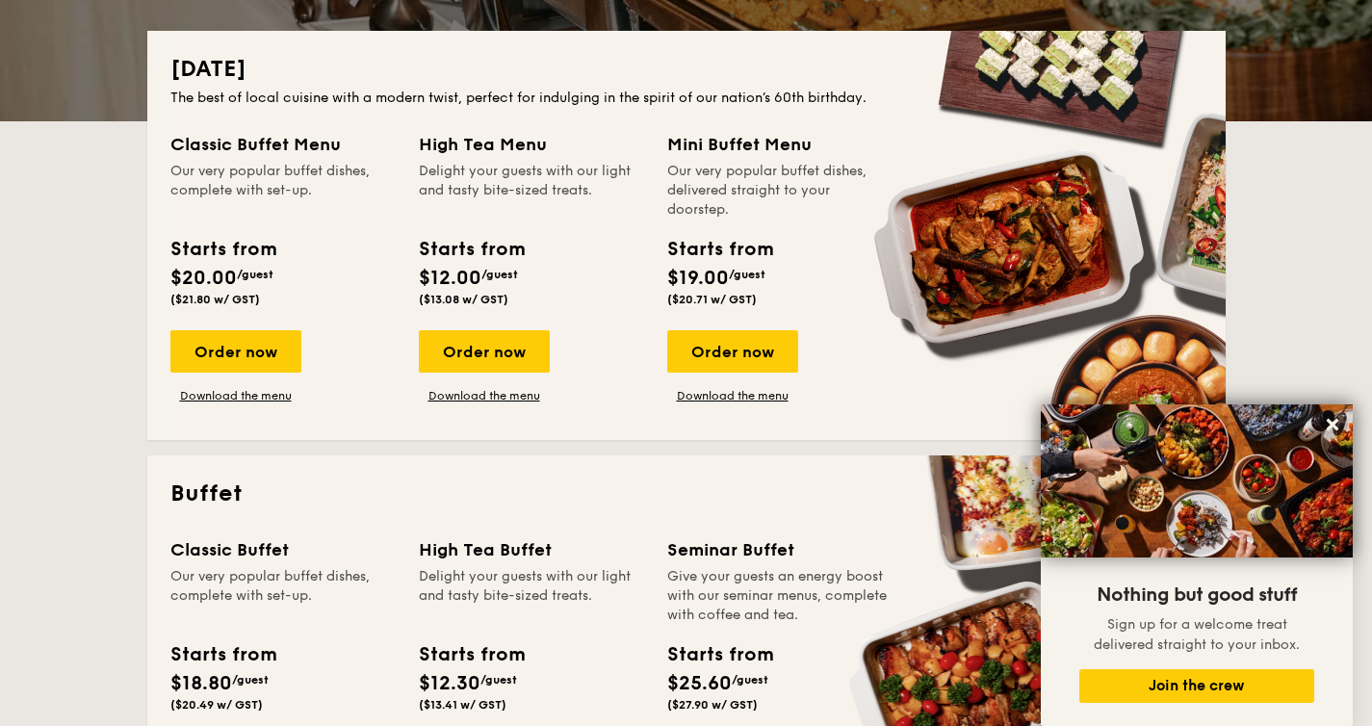
scroll to position [423, 0]
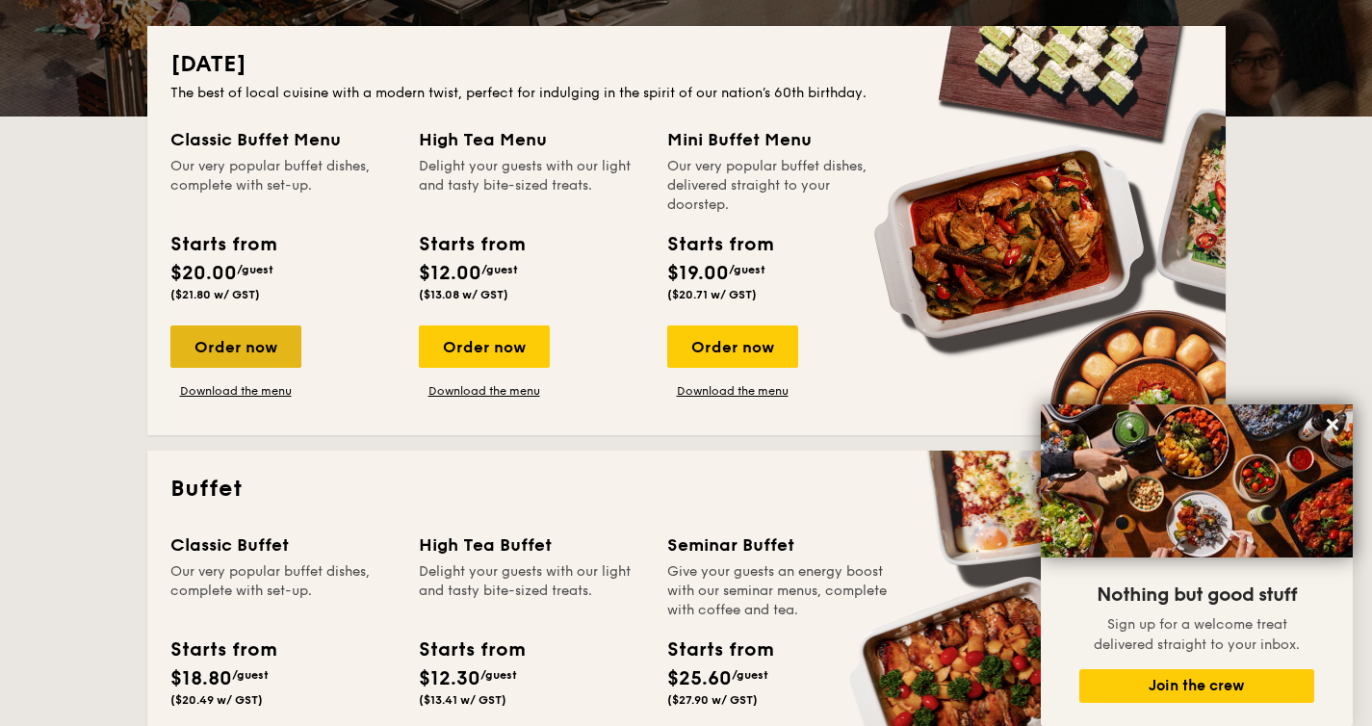
click at [242, 340] on div "Order now" at bounding box center [235, 347] width 131 height 42
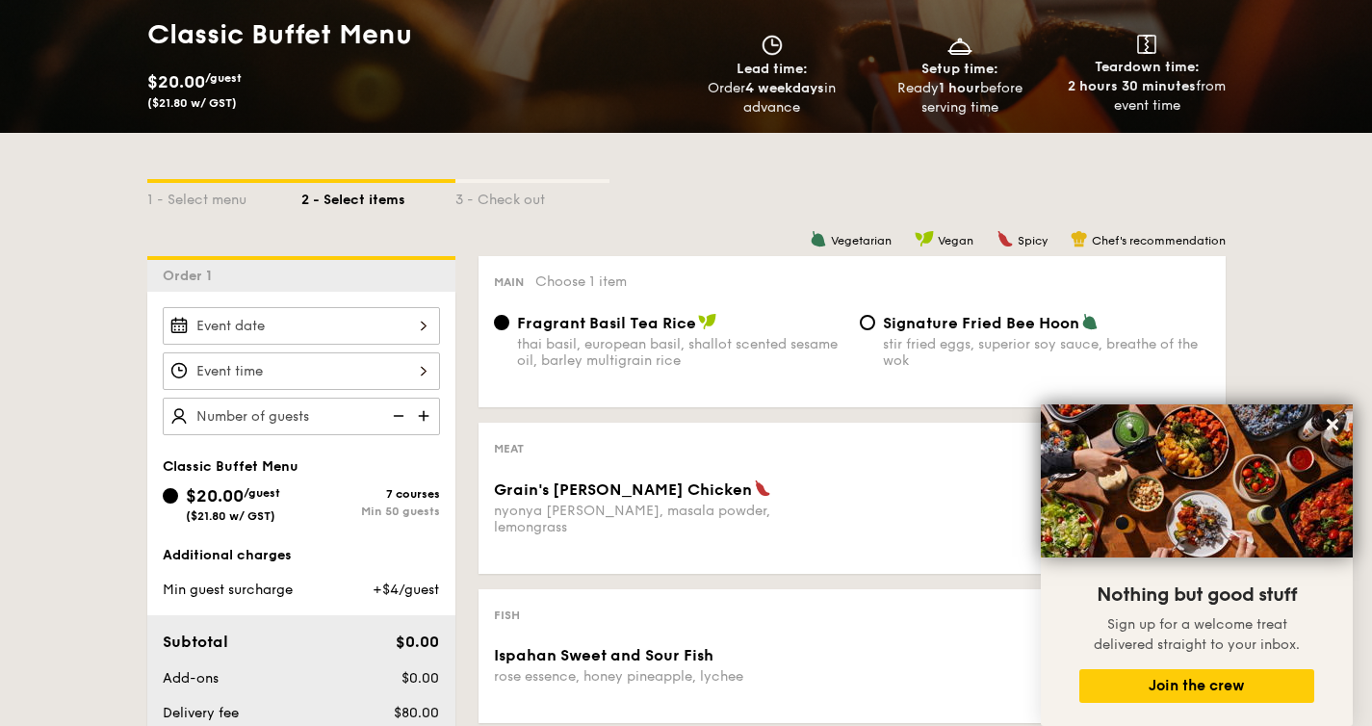
scroll to position [315, 0]
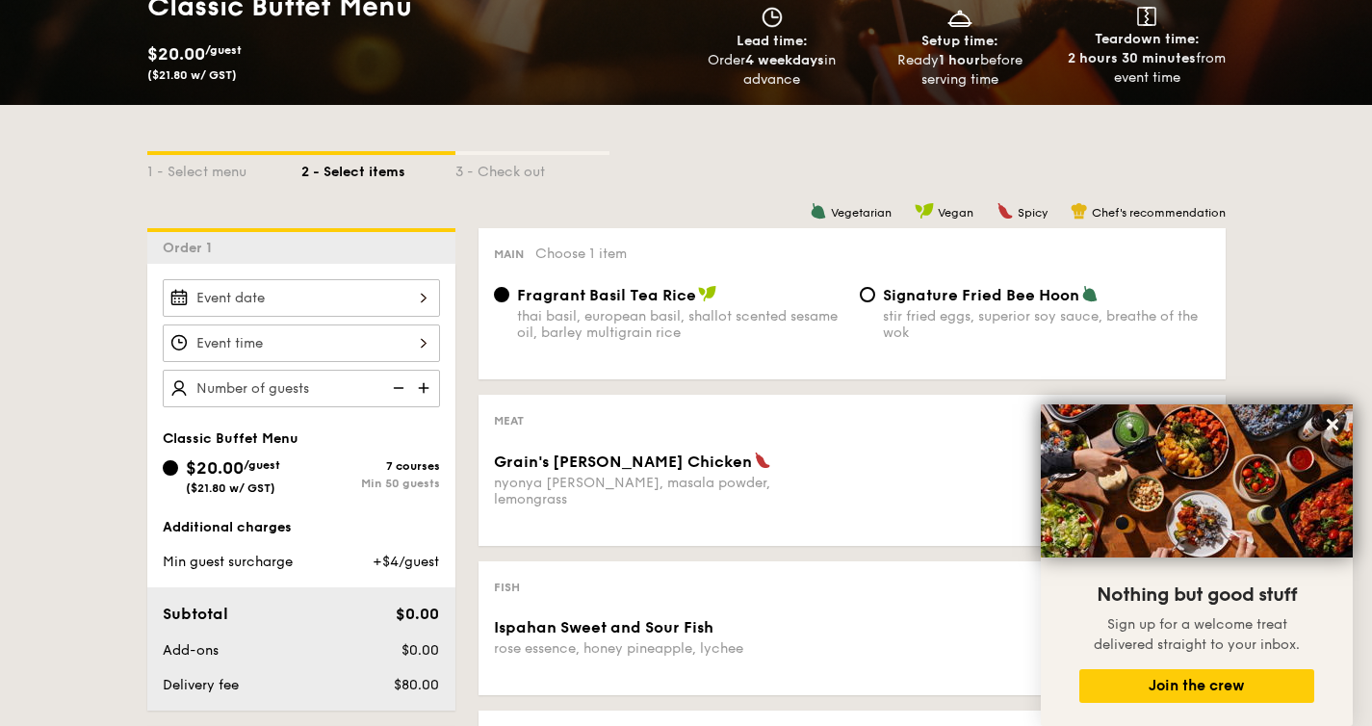
click at [375, 291] on div at bounding box center [301, 298] width 277 height 38
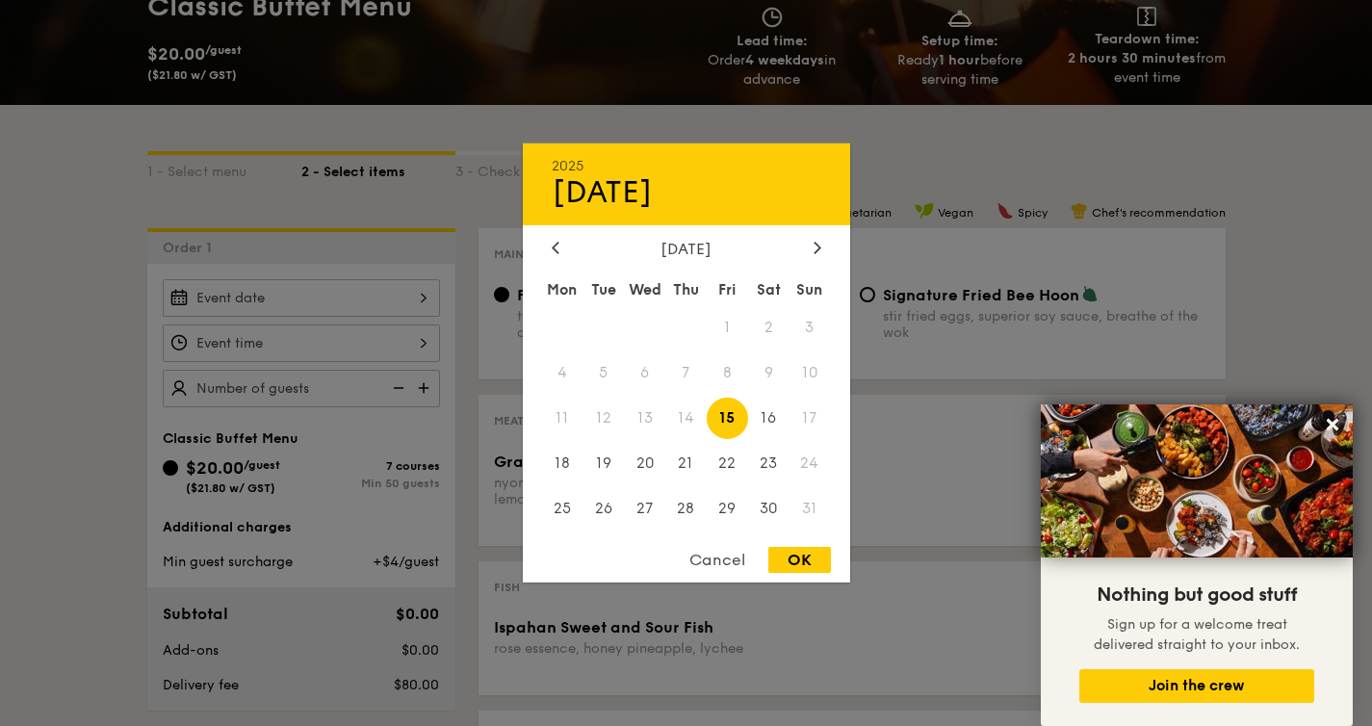
click at [385, 340] on div at bounding box center [686, 363] width 1372 height 726
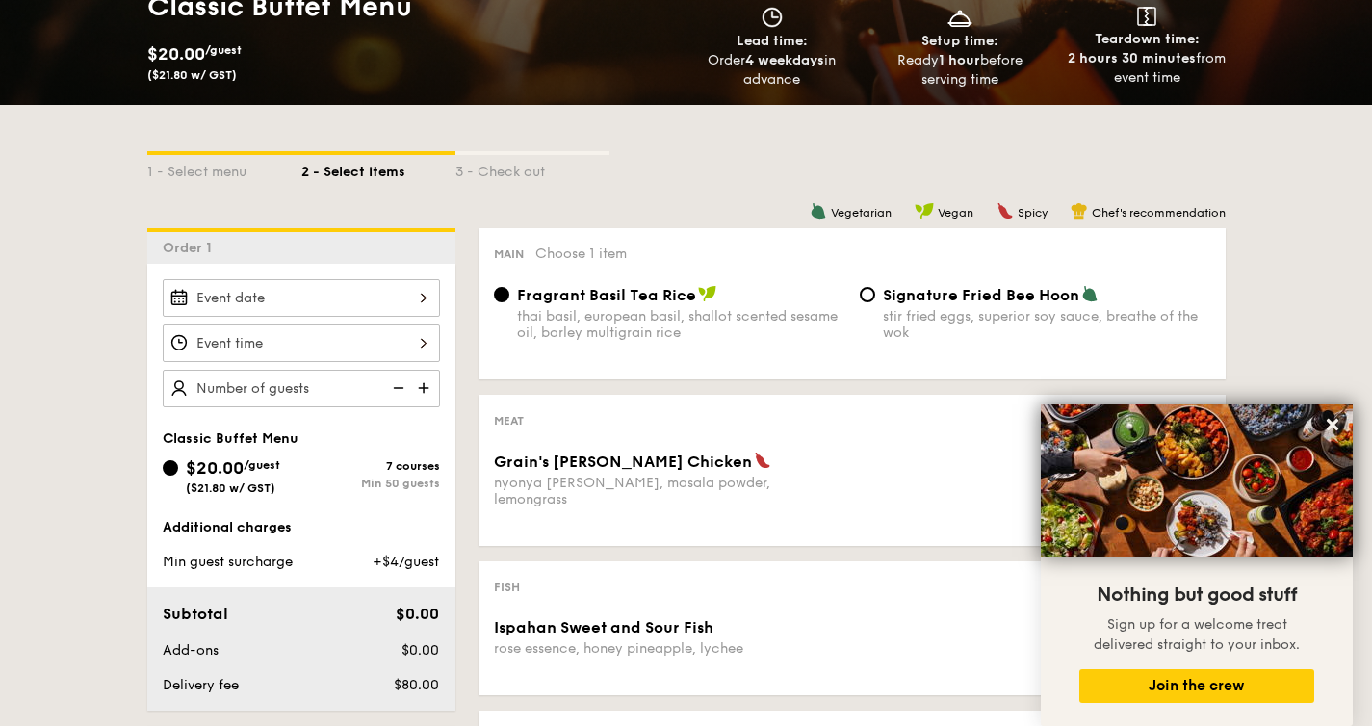
click at [427, 474] on div "7 courses Min 50 guests" at bounding box center [370, 474] width 139 height 31
click at [178, 474] on input "$20.00 /guest ($21.80 w/ GST) 7 courses Min 50 guests" at bounding box center [170, 467] width 15 height 15
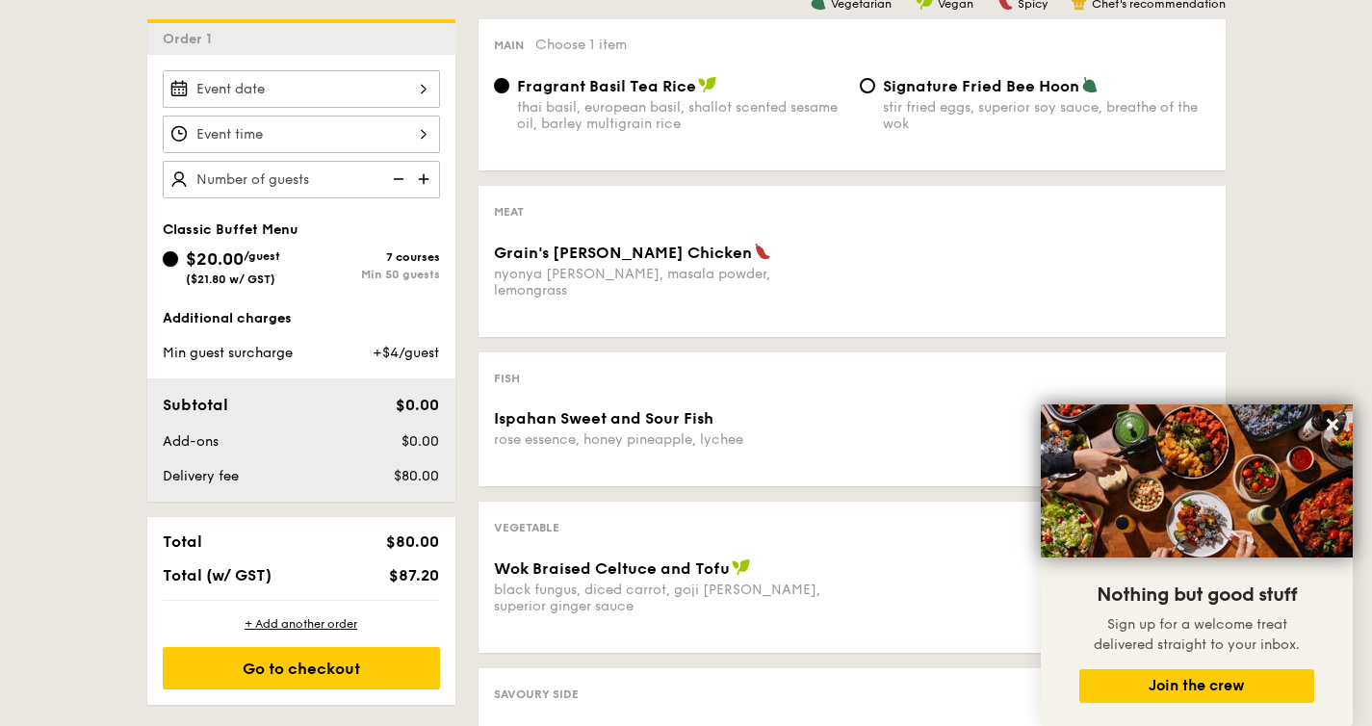
scroll to position [508, 0]
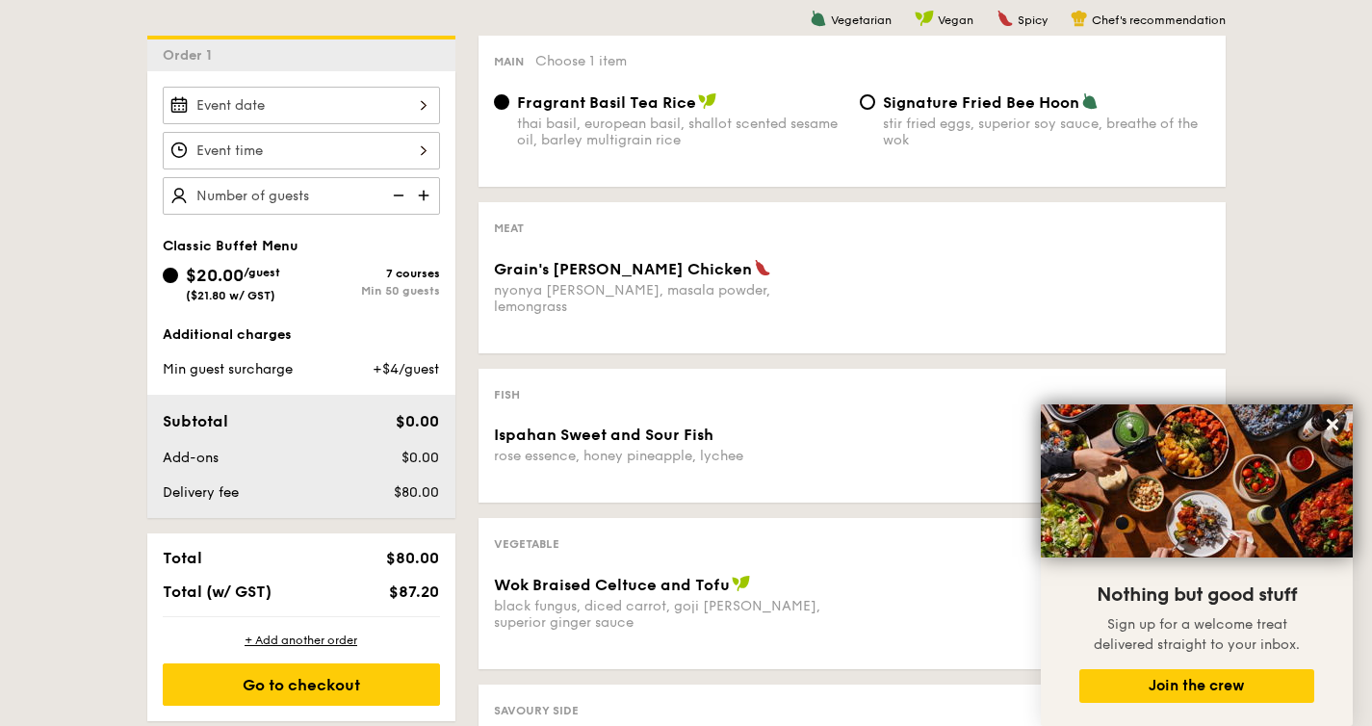
click at [396, 283] on div "7 courses Min 50 guests" at bounding box center [370, 282] width 139 height 31
click at [178, 283] on input "$20.00 /guest ($21.80 w/ GST) 7 courses Min 50 guests" at bounding box center [170, 275] width 15 height 15
click at [400, 274] on div "7 courses" at bounding box center [370, 273] width 139 height 13
click at [178, 274] on input "$20.00 /guest ($21.80 w/ GST) 7 courses Min 50 guests" at bounding box center [170, 275] width 15 height 15
click at [401, 274] on div "7 courses" at bounding box center [370, 273] width 139 height 13
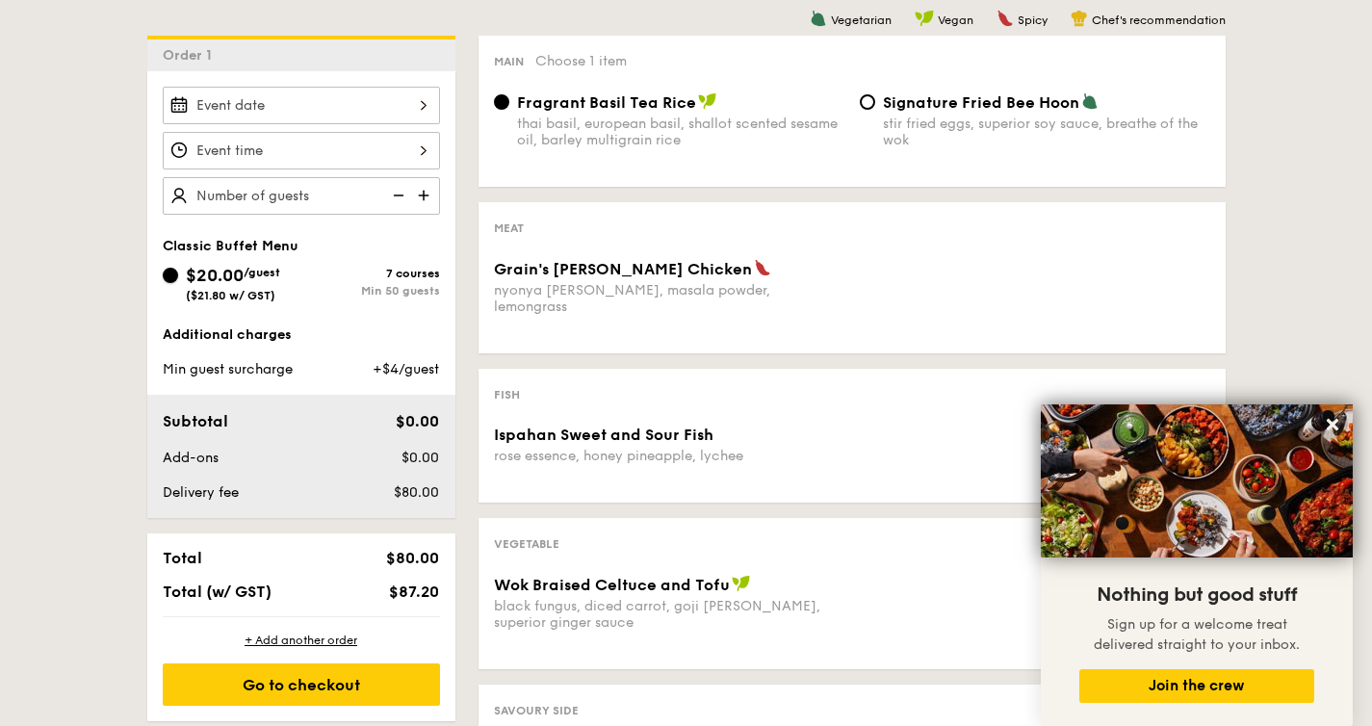
click at [178, 274] on input "$20.00 /guest ($21.80 w/ GST) 7 courses Min 50 guests" at bounding box center [170, 275] width 15 height 15
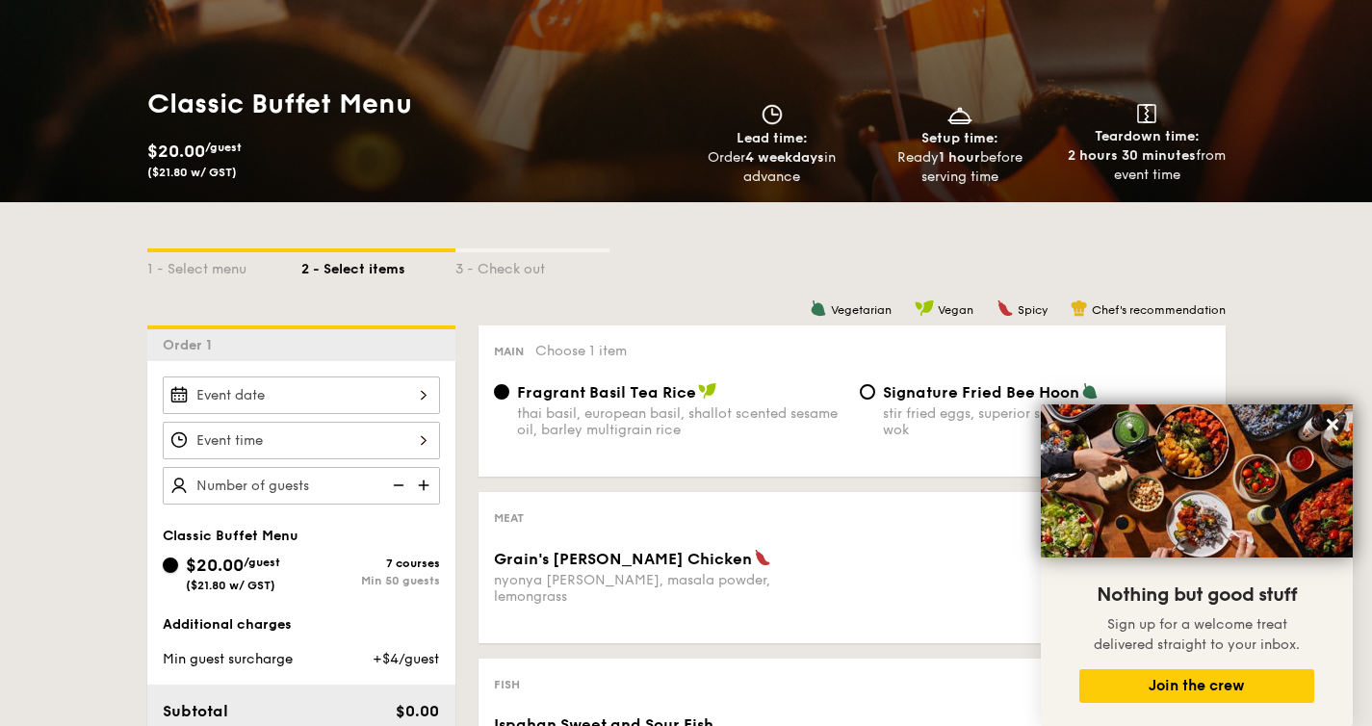
scroll to position [236, 0]
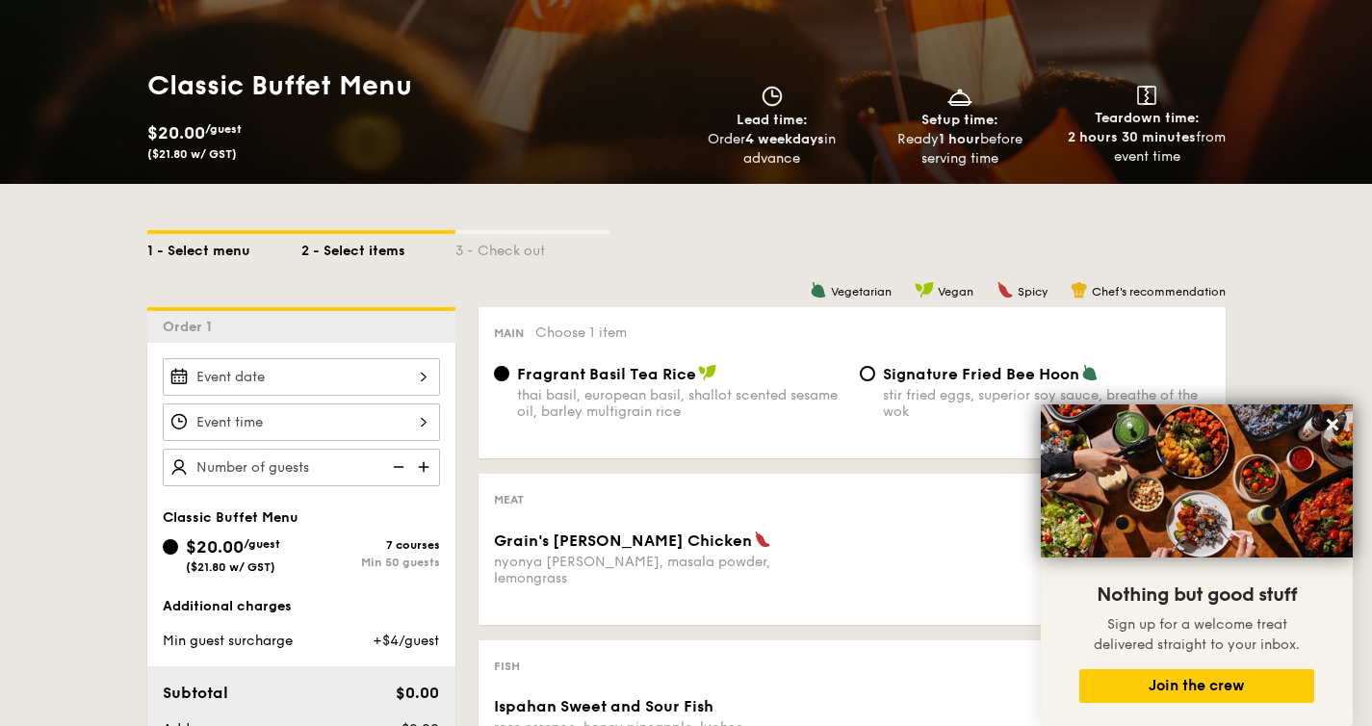
click at [228, 254] on div "1 - Select menu" at bounding box center [224, 247] width 154 height 27
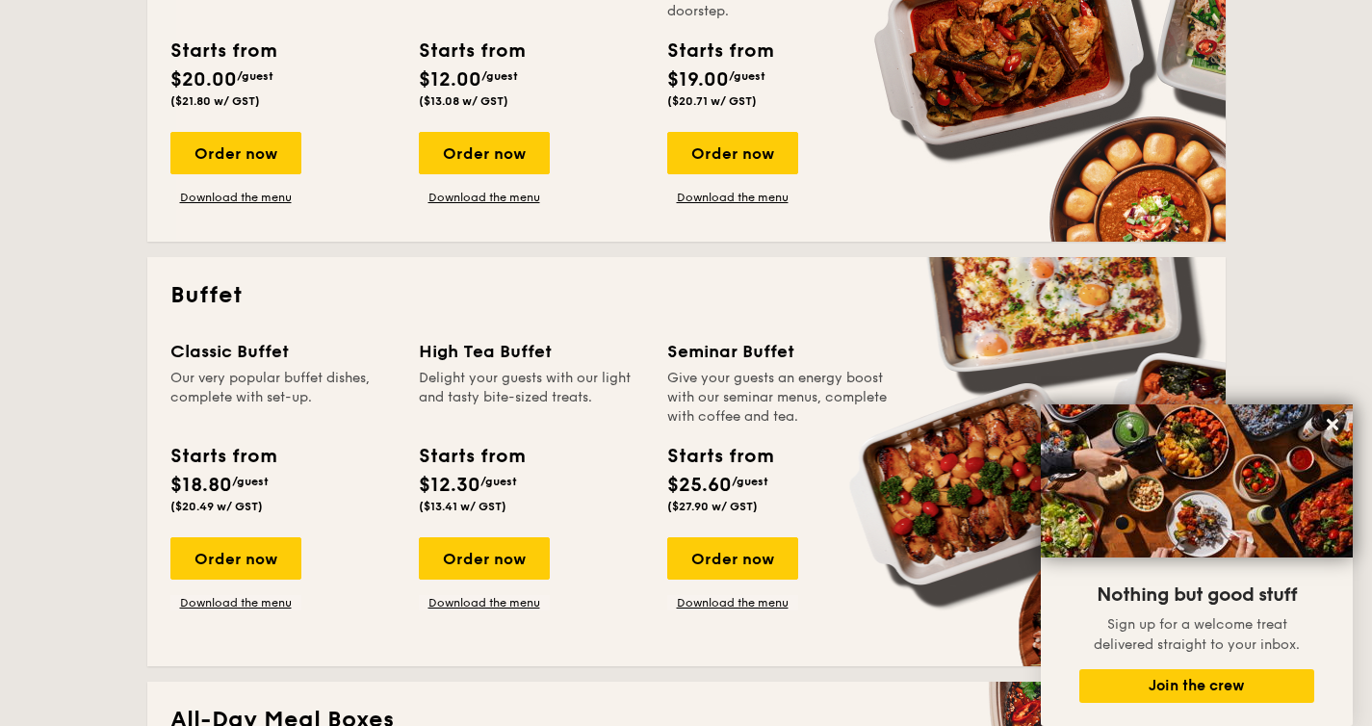
scroll to position [618, 0]
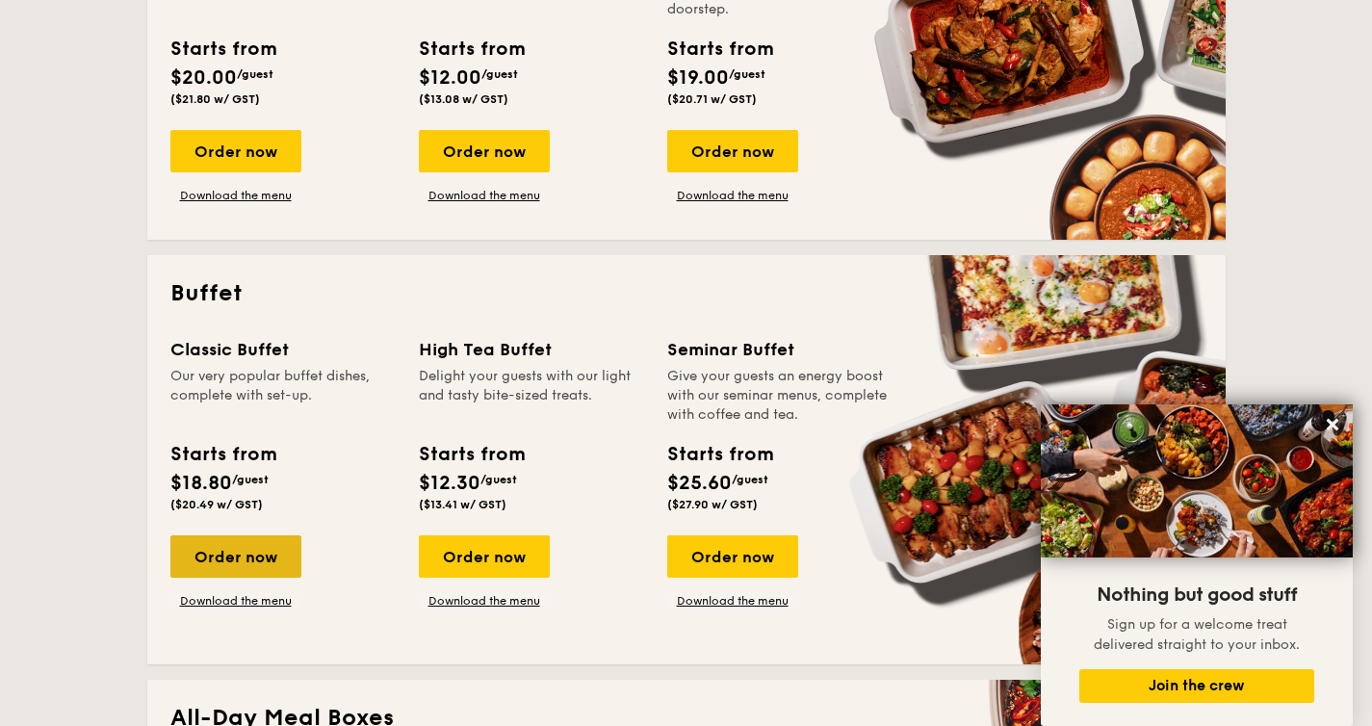
click at [279, 553] on div "Order now" at bounding box center [235, 556] width 131 height 42
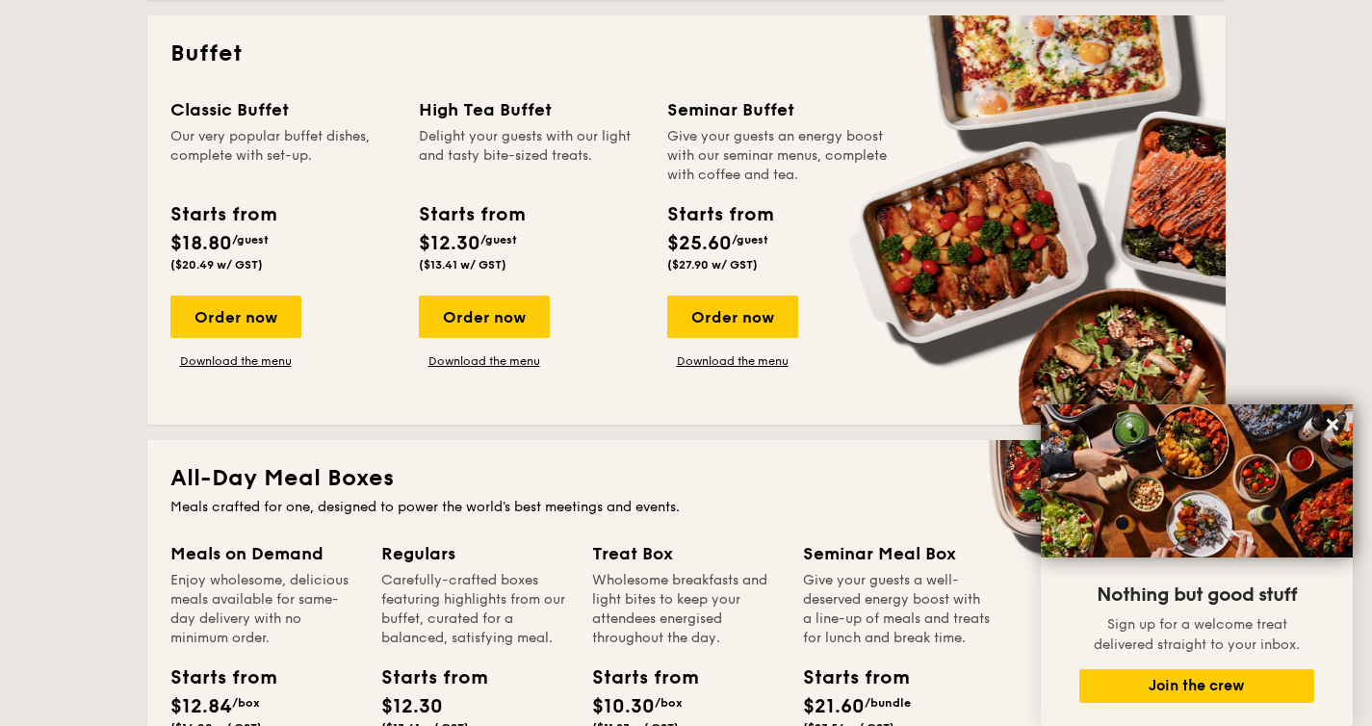
scroll to position [767, 0]
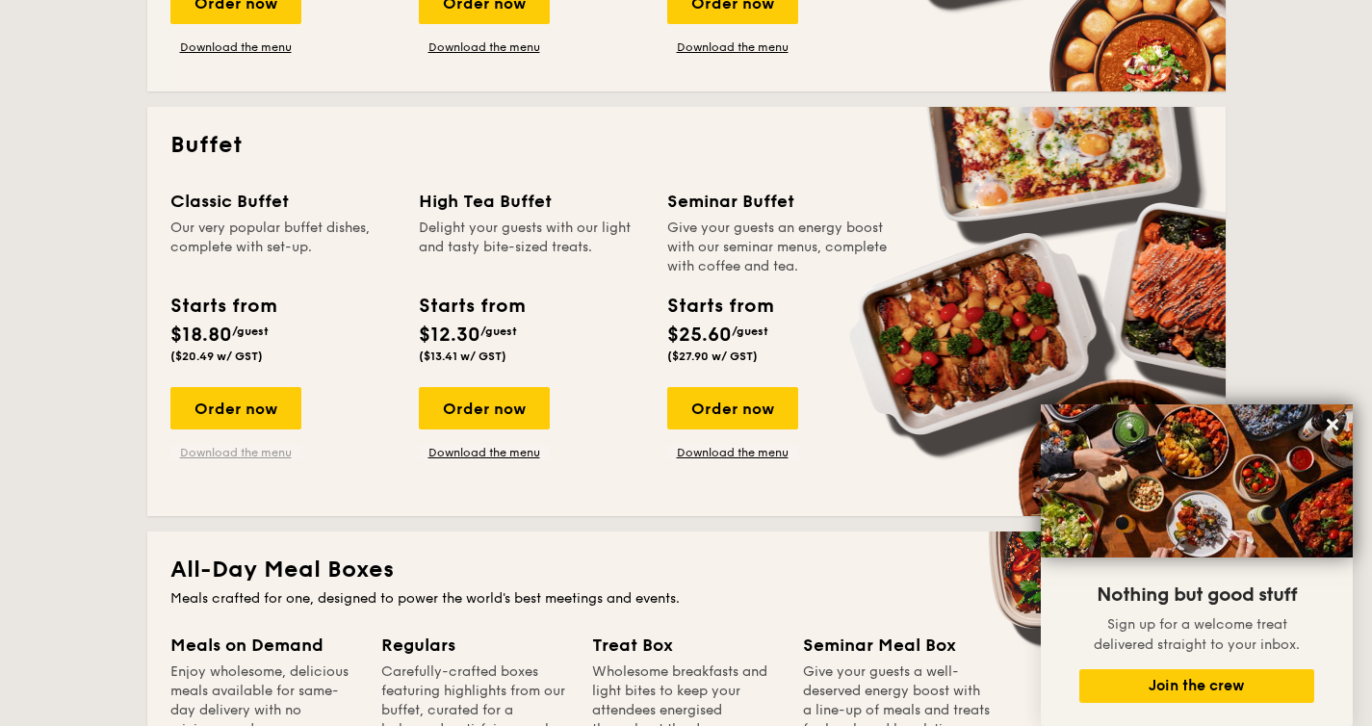
click at [259, 457] on link "Download the menu" at bounding box center [235, 452] width 131 height 15
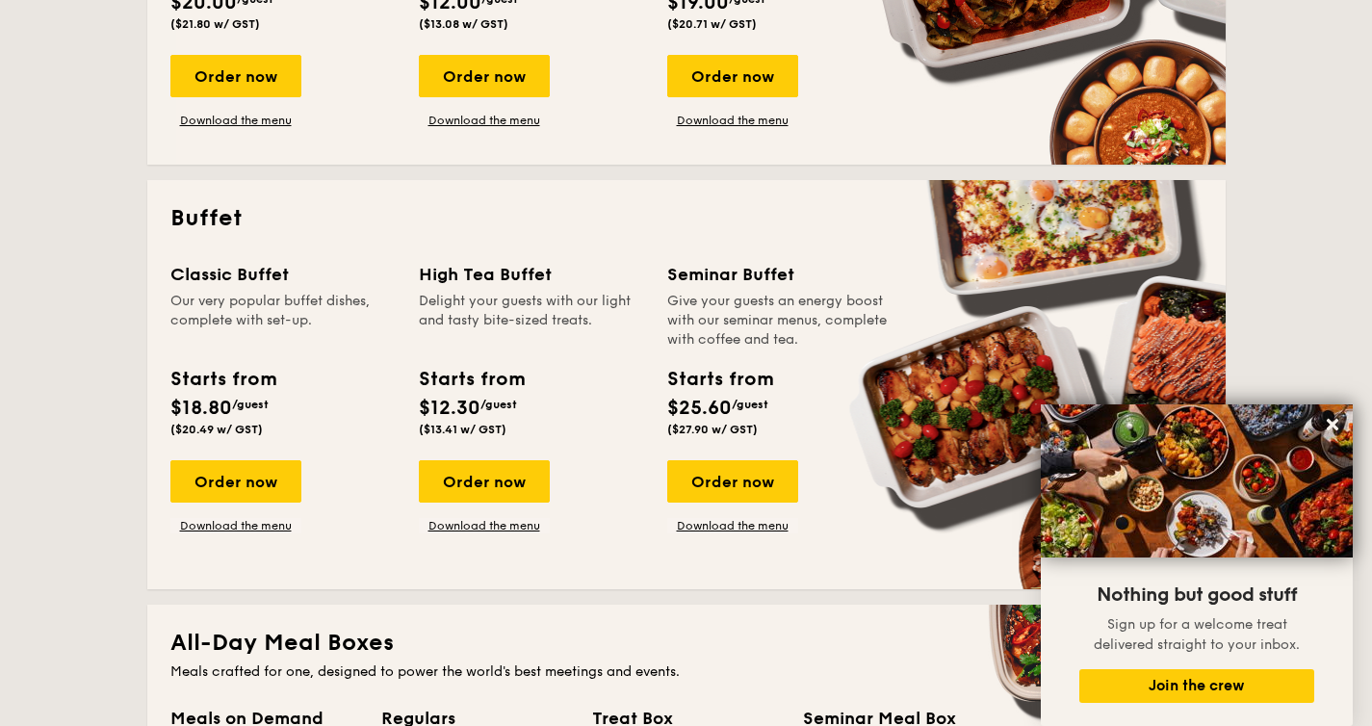
scroll to position [683, 0]
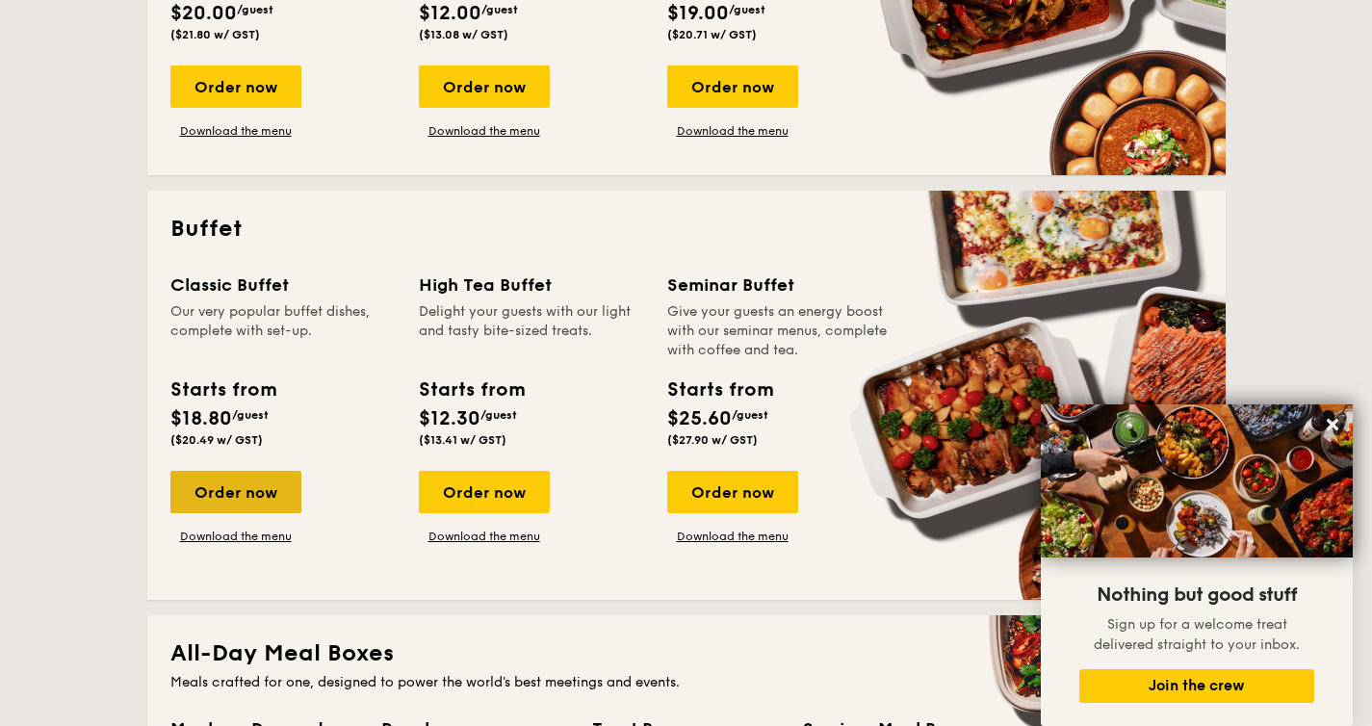
click at [238, 479] on div "Order now" at bounding box center [235, 492] width 131 height 42
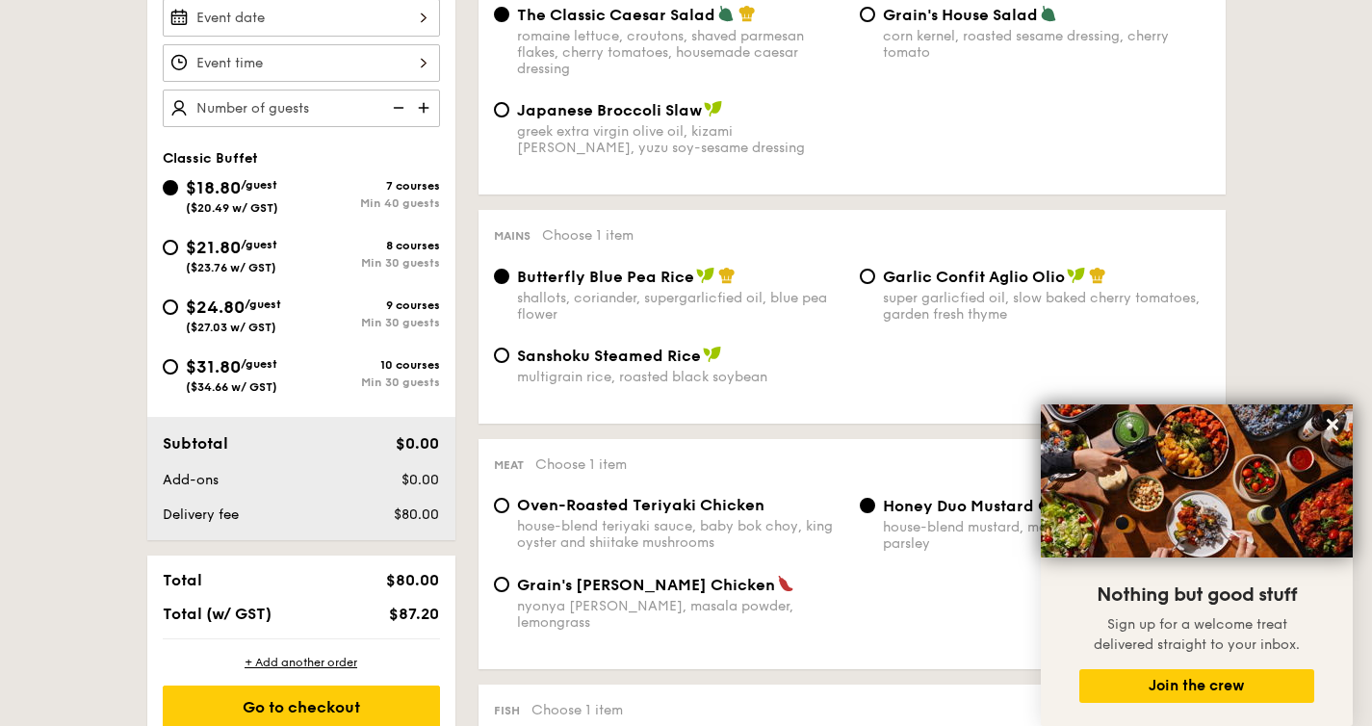
scroll to position [597, 0]
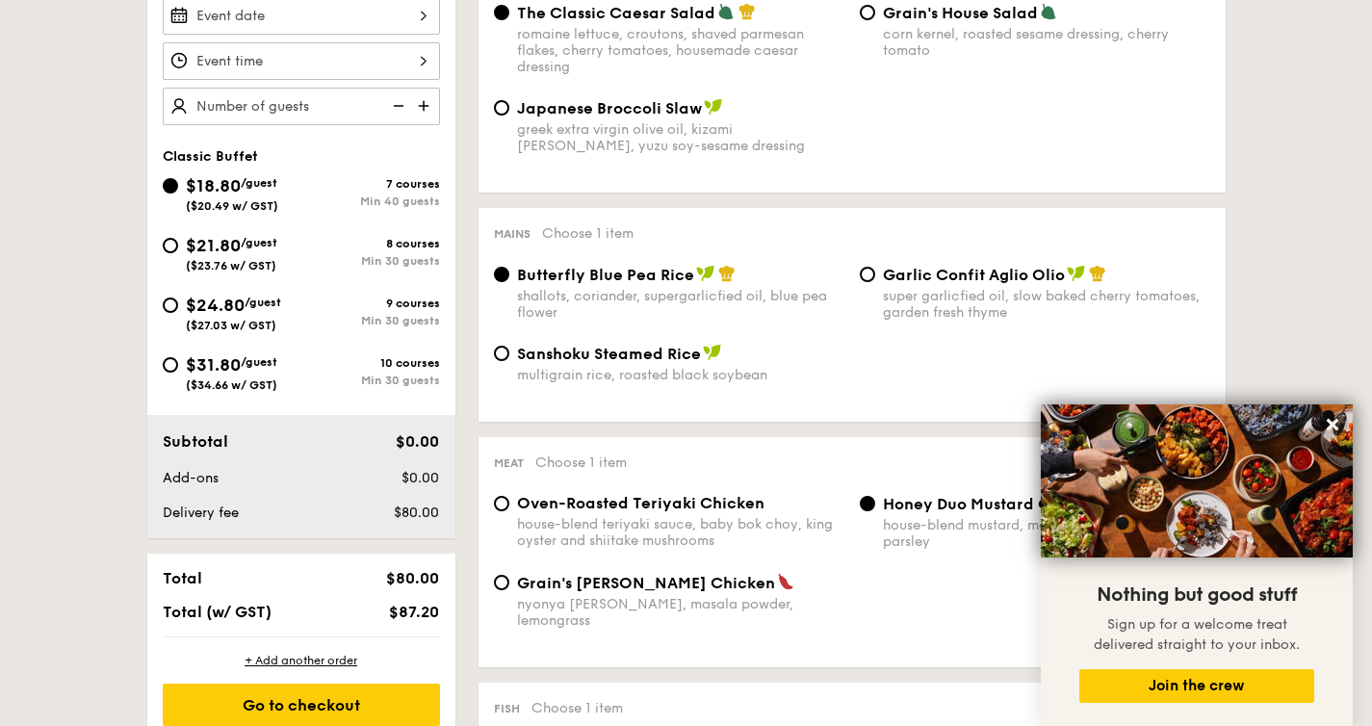
click at [208, 262] on span "($23.76 w/ GST)" at bounding box center [231, 265] width 91 height 13
click at [178, 253] on input "$21.80 /guest ($23.76 w/ GST) 8 courses Min 30 guests" at bounding box center [170, 245] width 15 height 15
radio input "true"
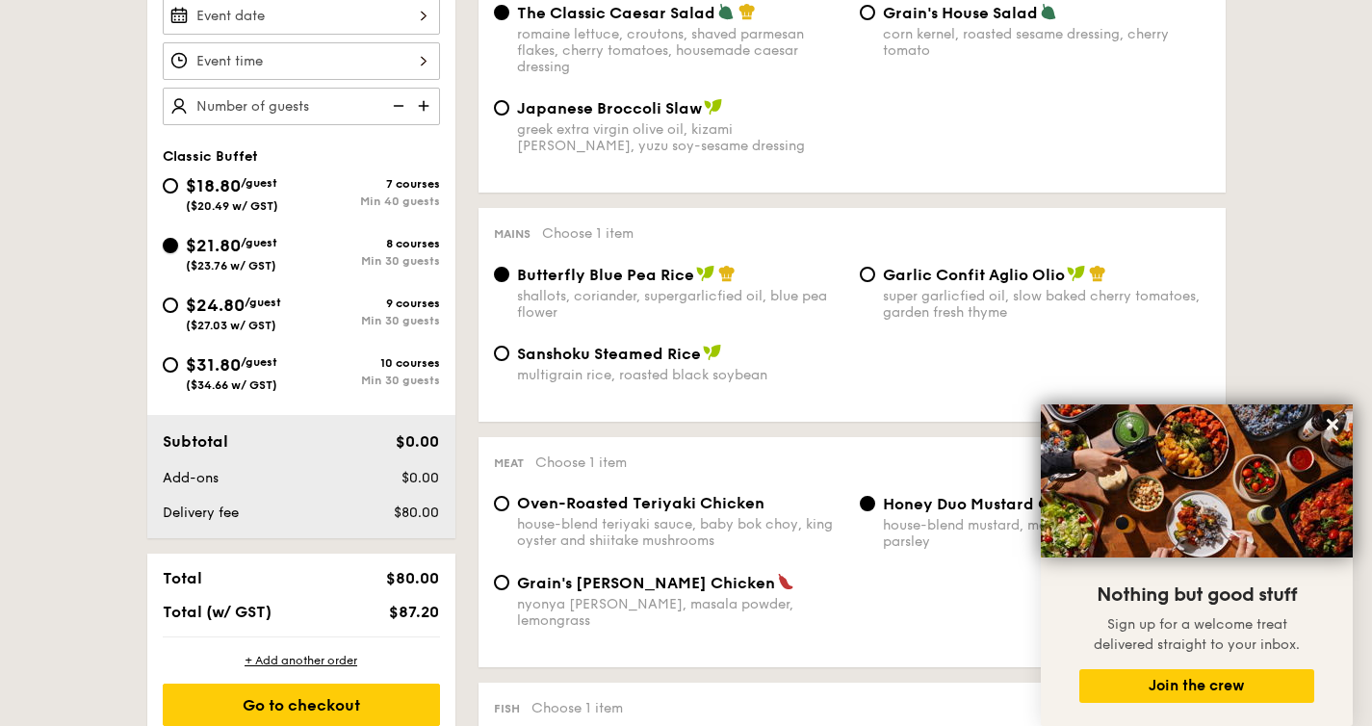
radio input "true"
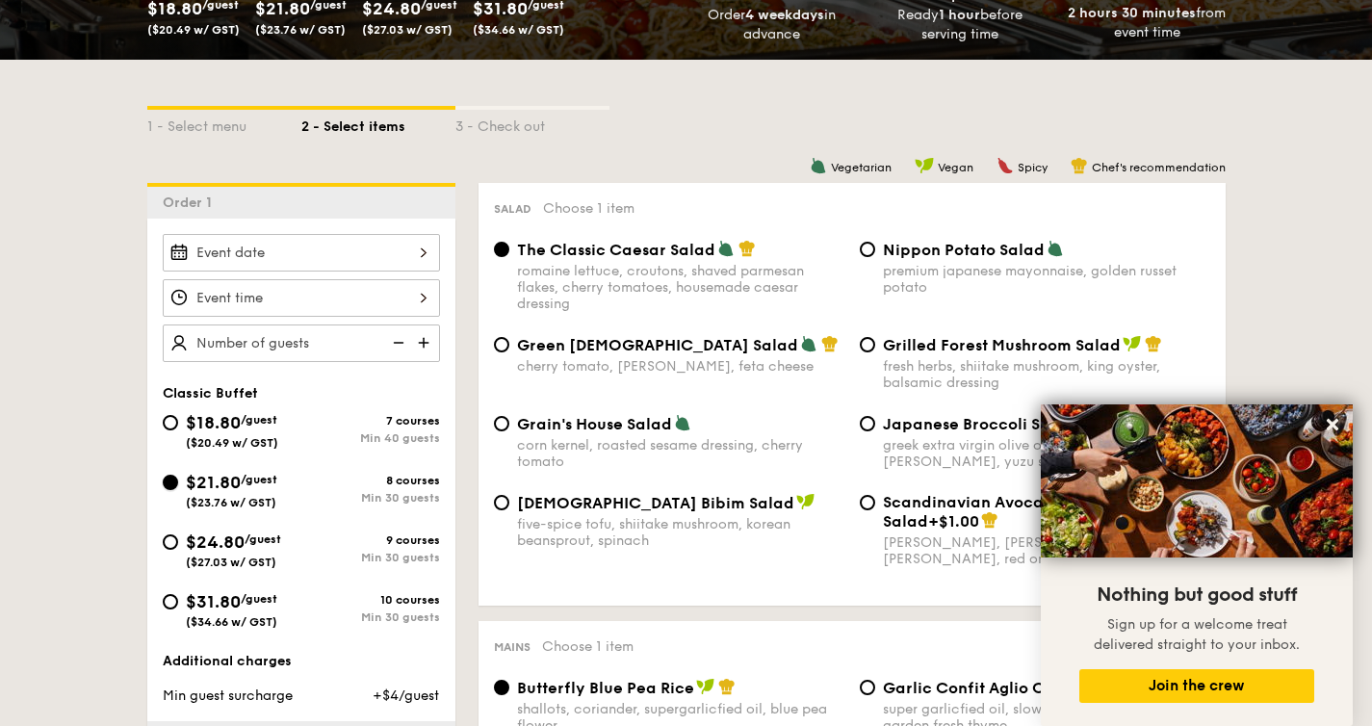
scroll to position [362, 0]
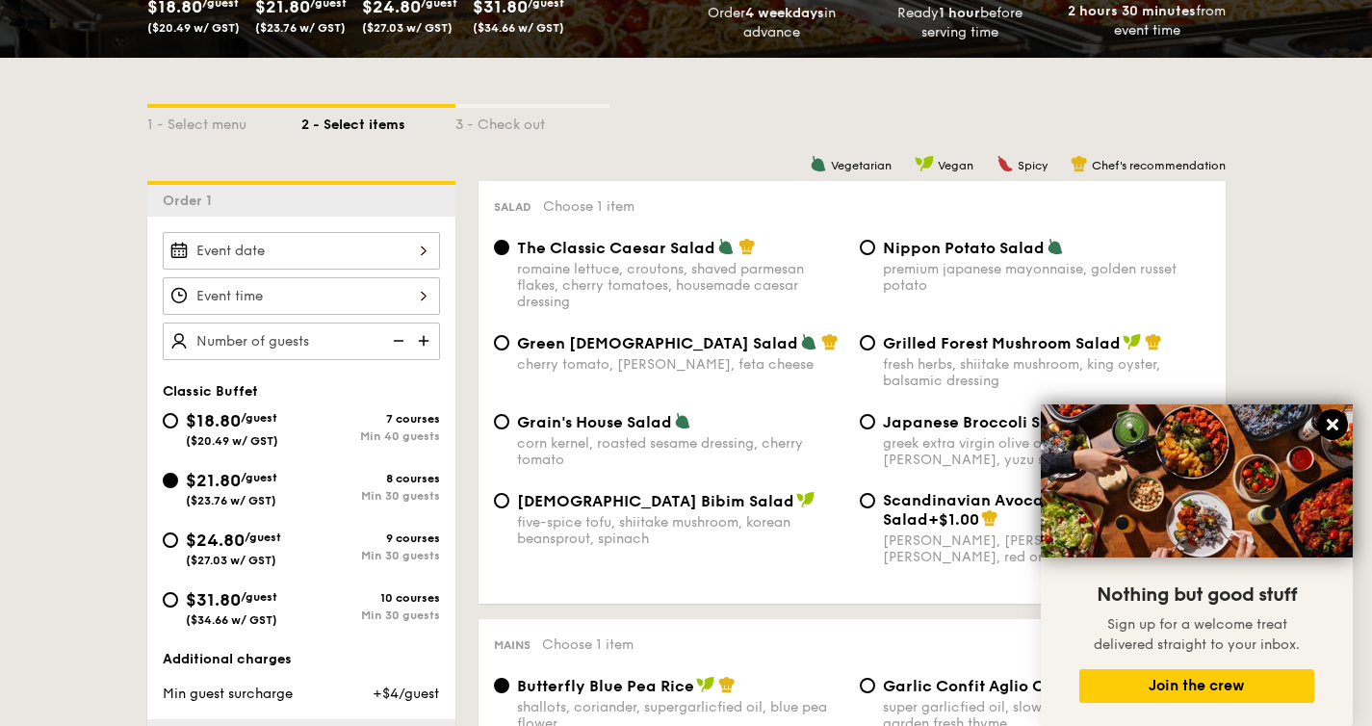
click at [1328, 422] on icon at bounding box center [1333, 425] width 12 height 12
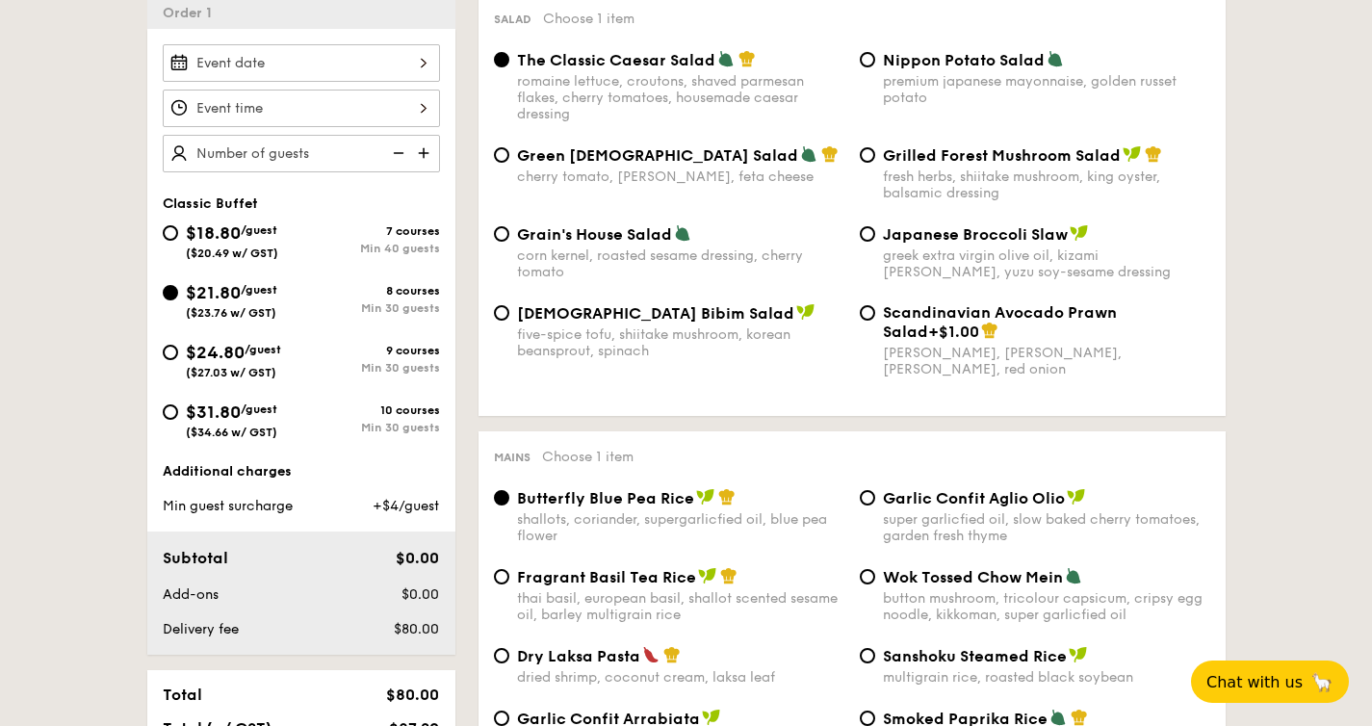
scroll to position [558, 0]
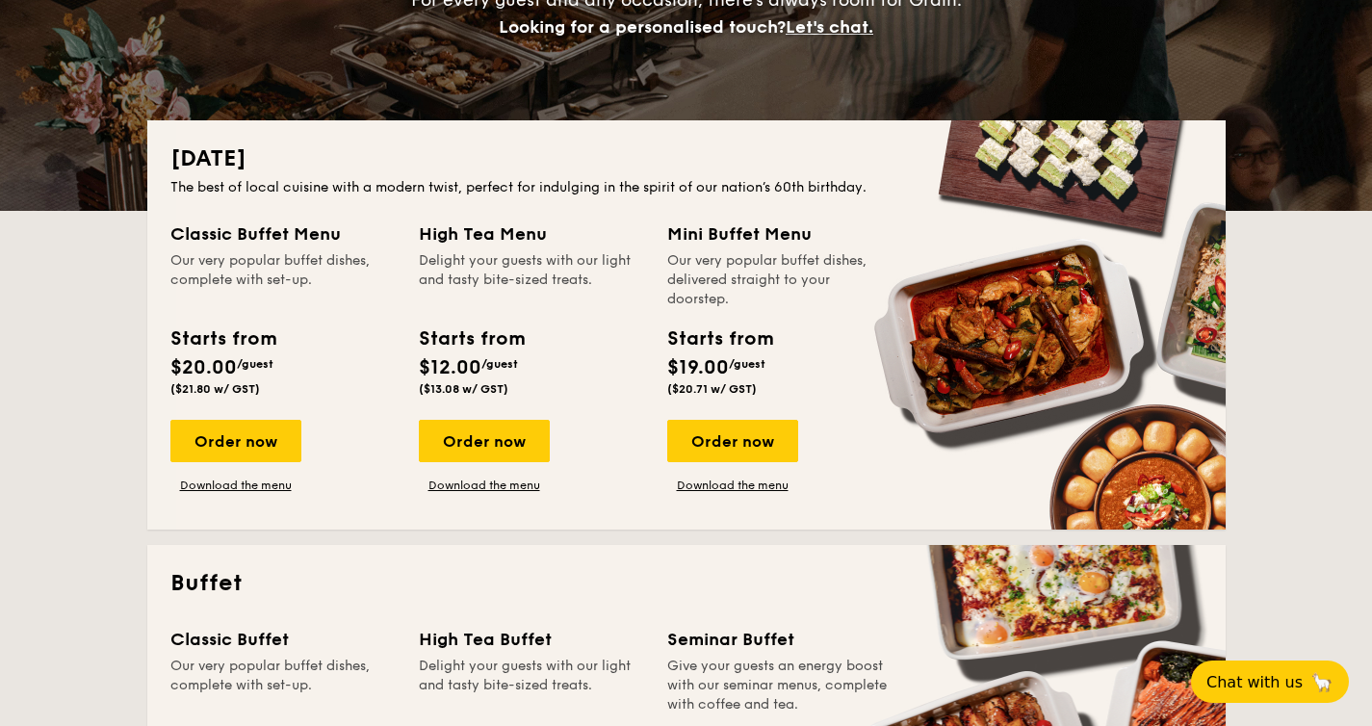
scroll to position [341, 0]
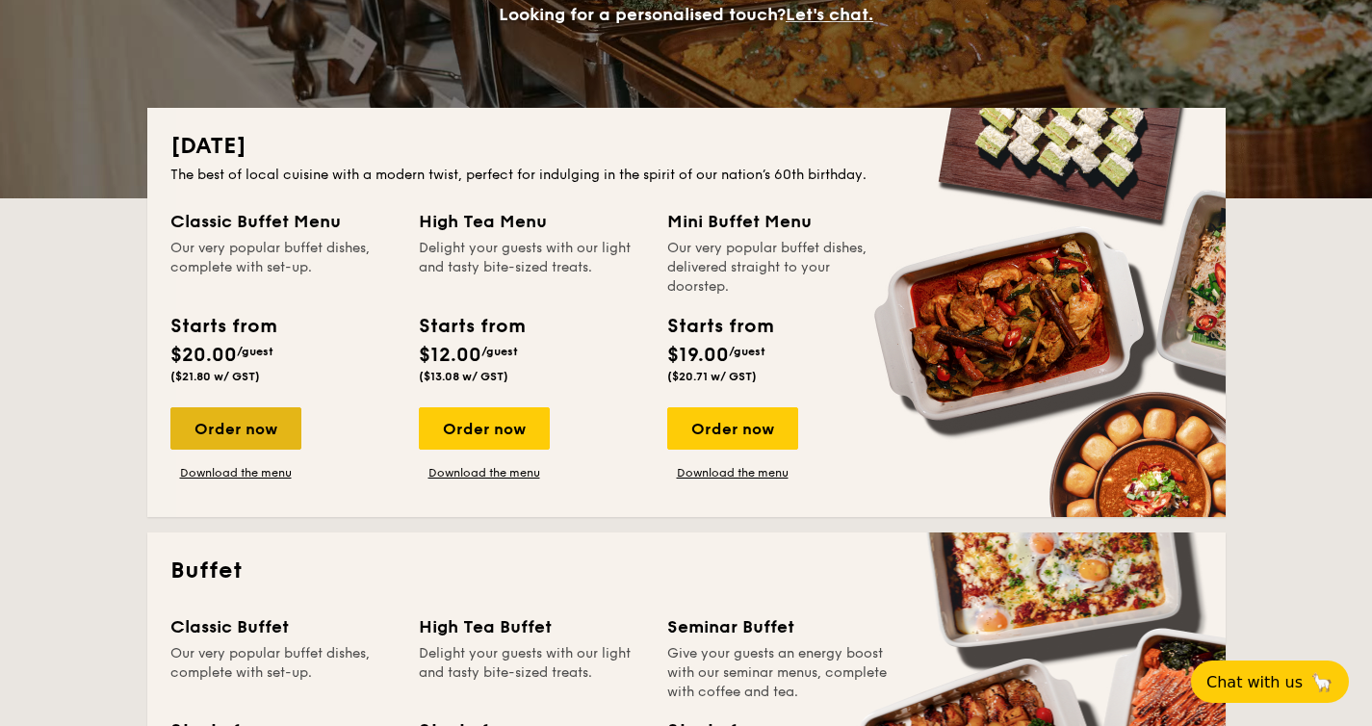
click at [260, 427] on div "Order now" at bounding box center [235, 428] width 131 height 42
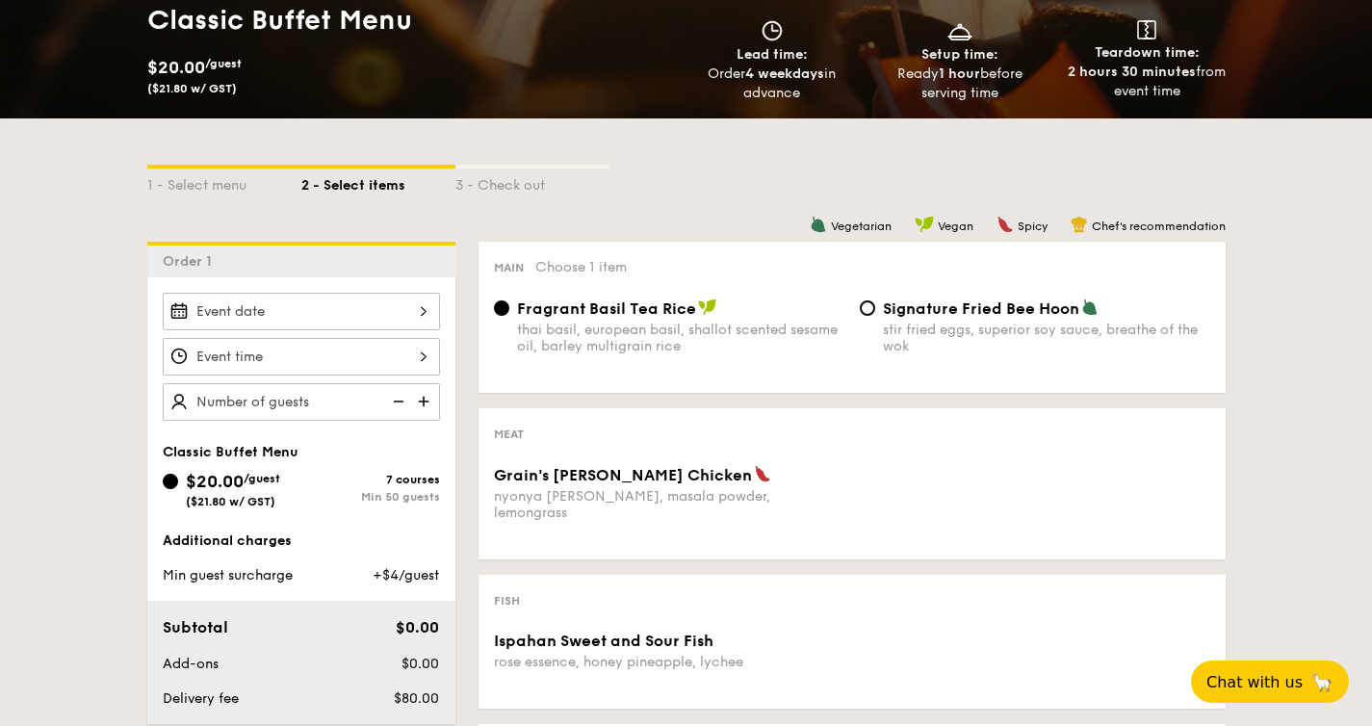
scroll to position [321, 0]
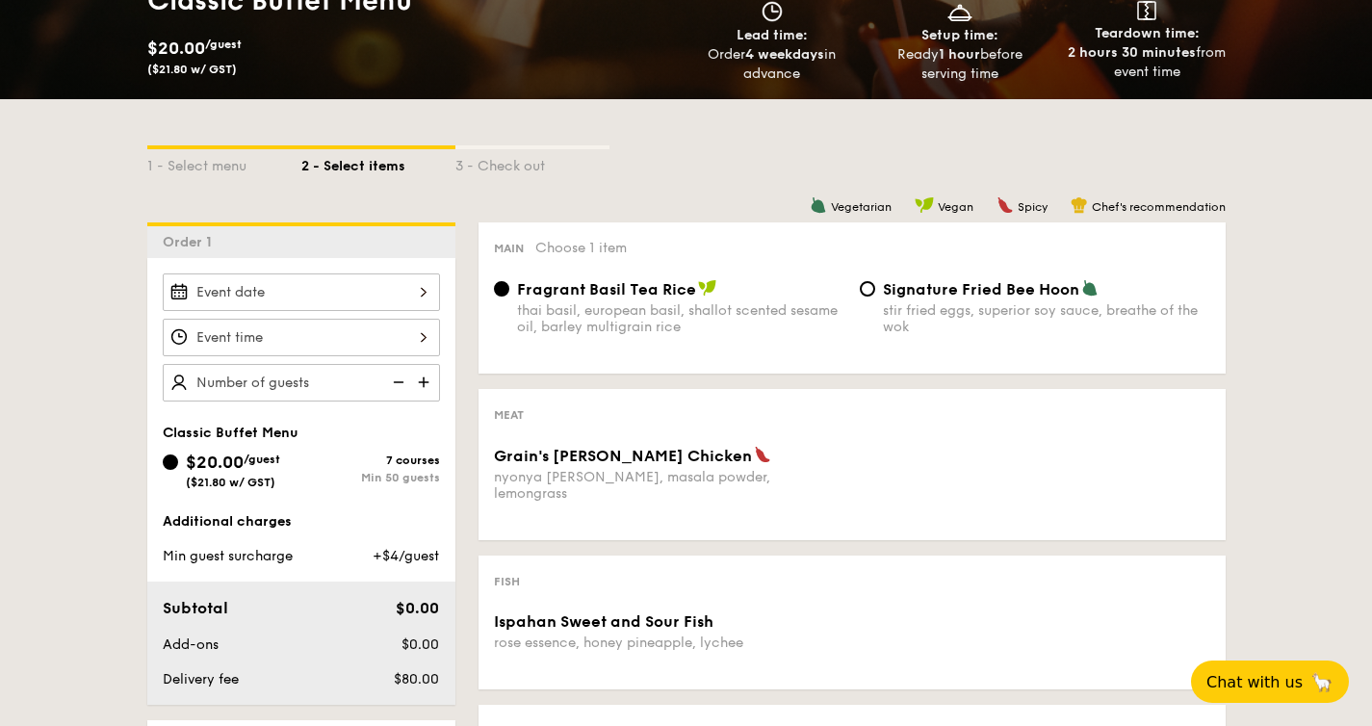
click at [393, 475] on div "Min 50 guests" at bounding box center [370, 477] width 139 height 13
click at [178, 470] on input "$20.00 /guest ($21.80 w/ GST) 7 courses Min 50 guests" at bounding box center [170, 462] width 15 height 15
click at [234, 168] on div "1 - Select menu" at bounding box center [224, 162] width 154 height 27
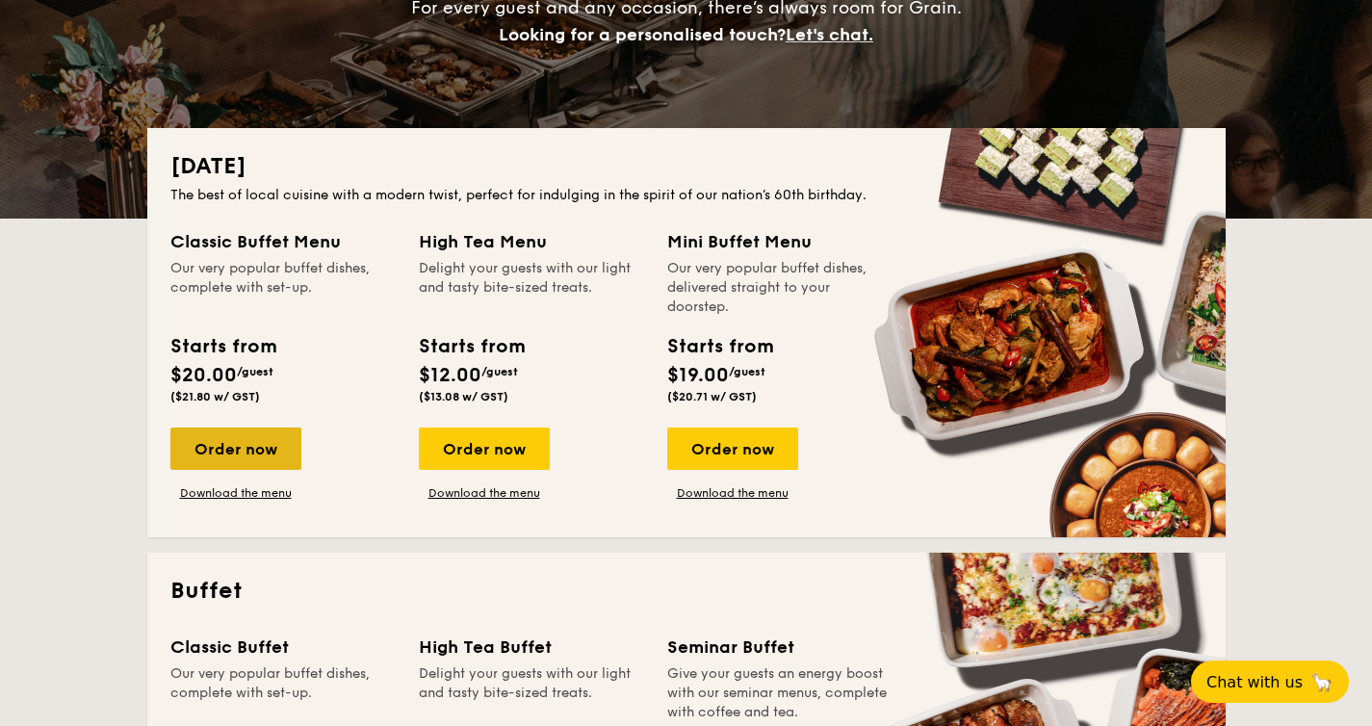
click at [219, 460] on div "Order now" at bounding box center [235, 449] width 131 height 42
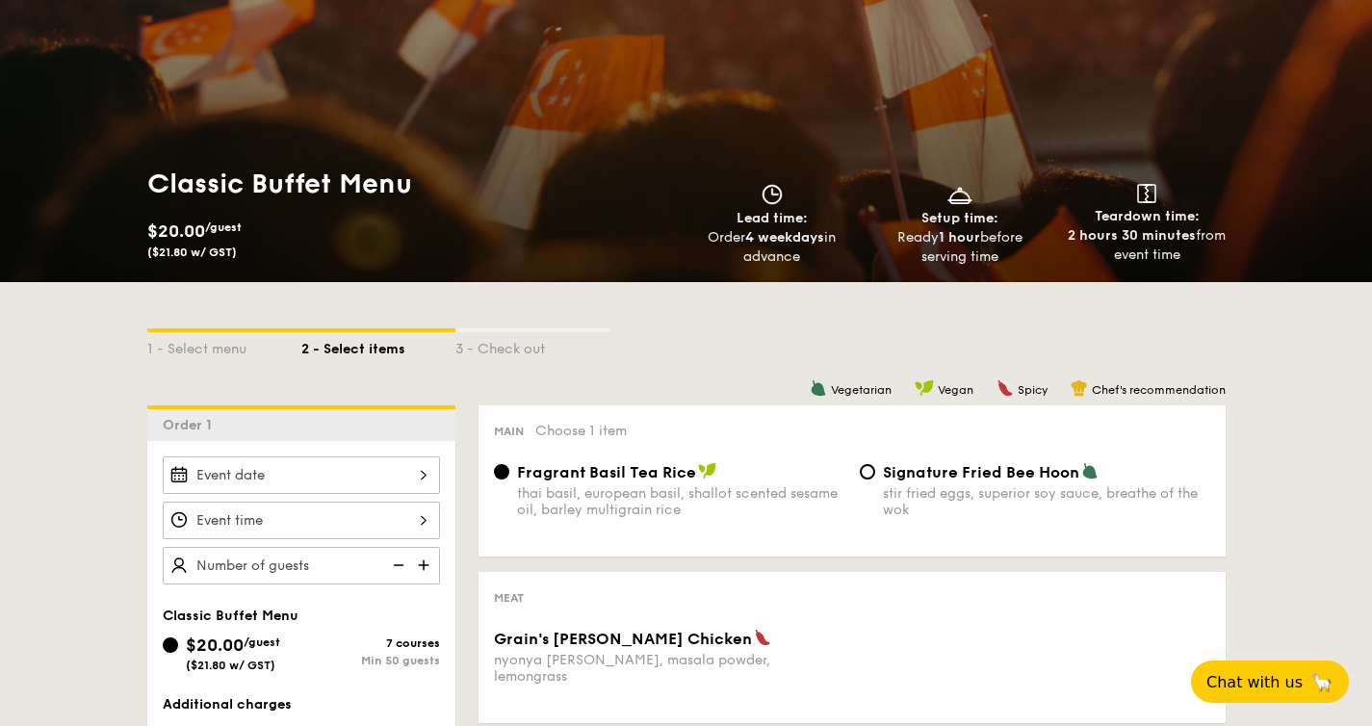
scroll to position [149, 0]
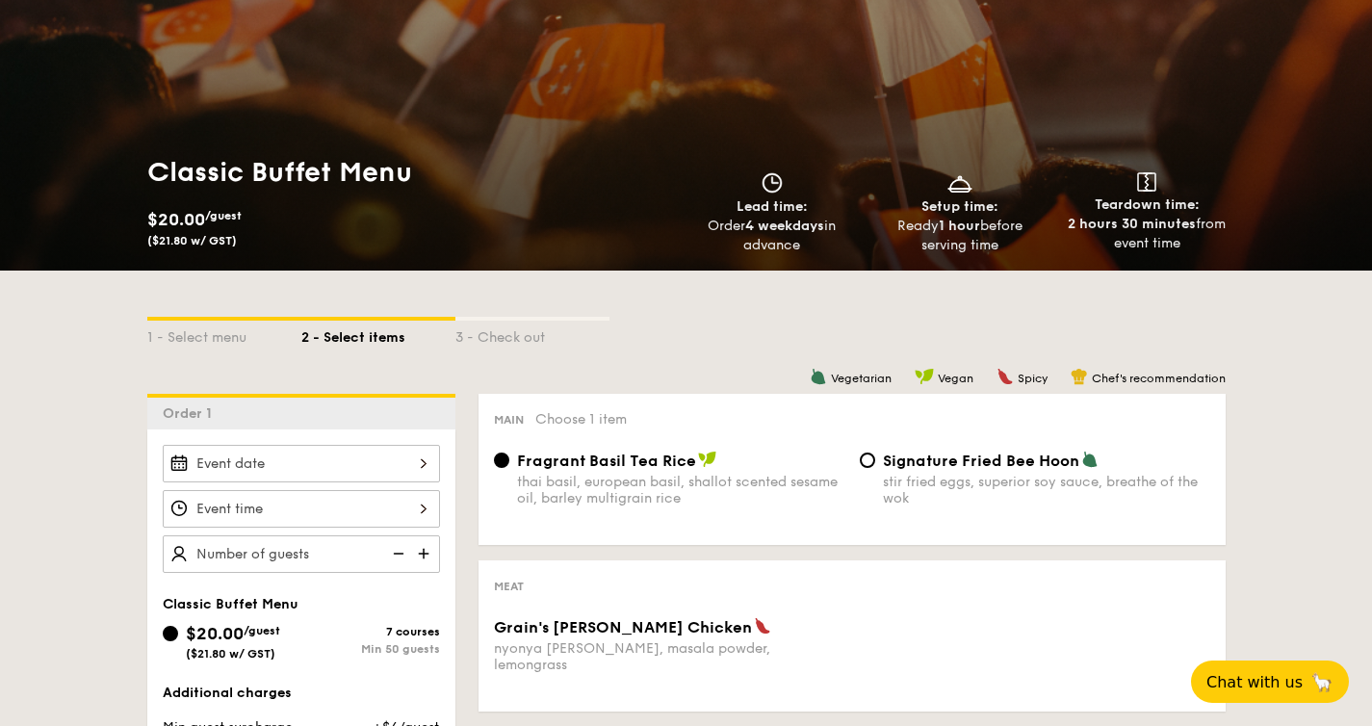
click at [345, 342] on div "2 - Select items" at bounding box center [378, 334] width 154 height 27
click at [206, 340] on div "1 - Select menu" at bounding box center [224, 334] width 154 height 27
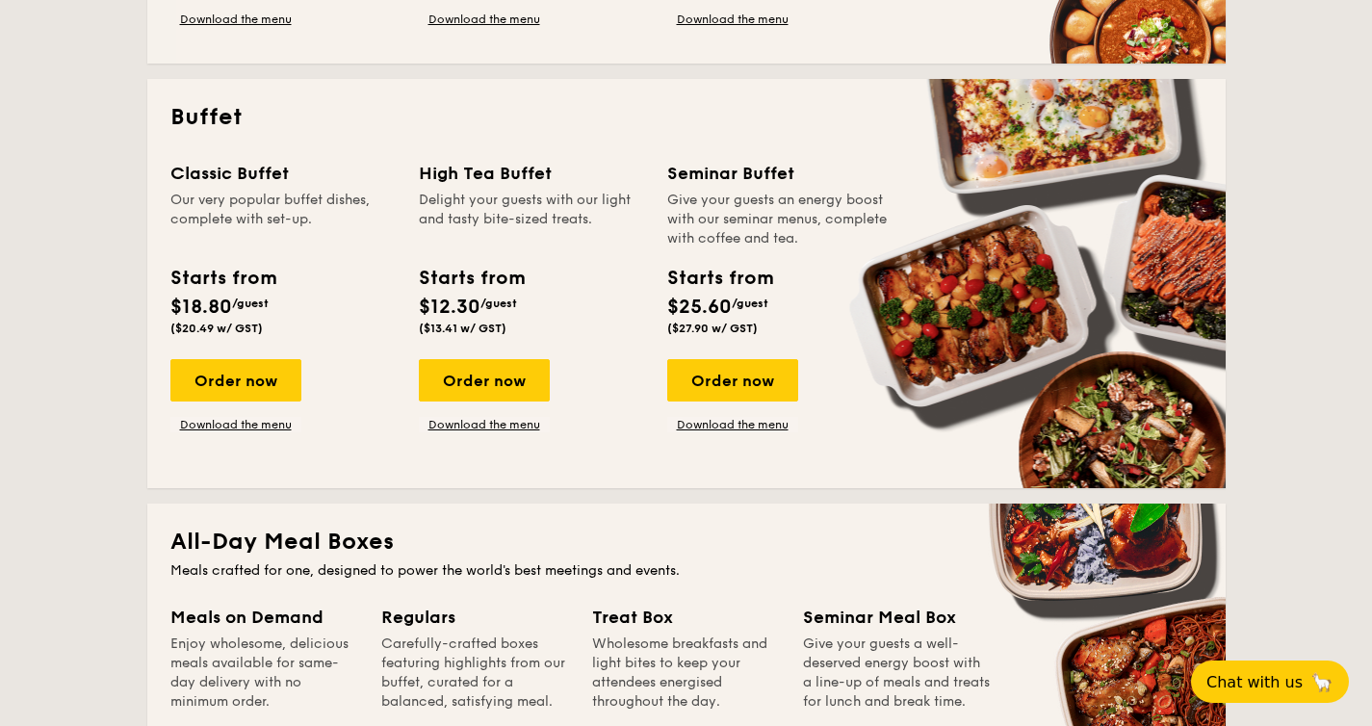
scroll to position [791, 0]
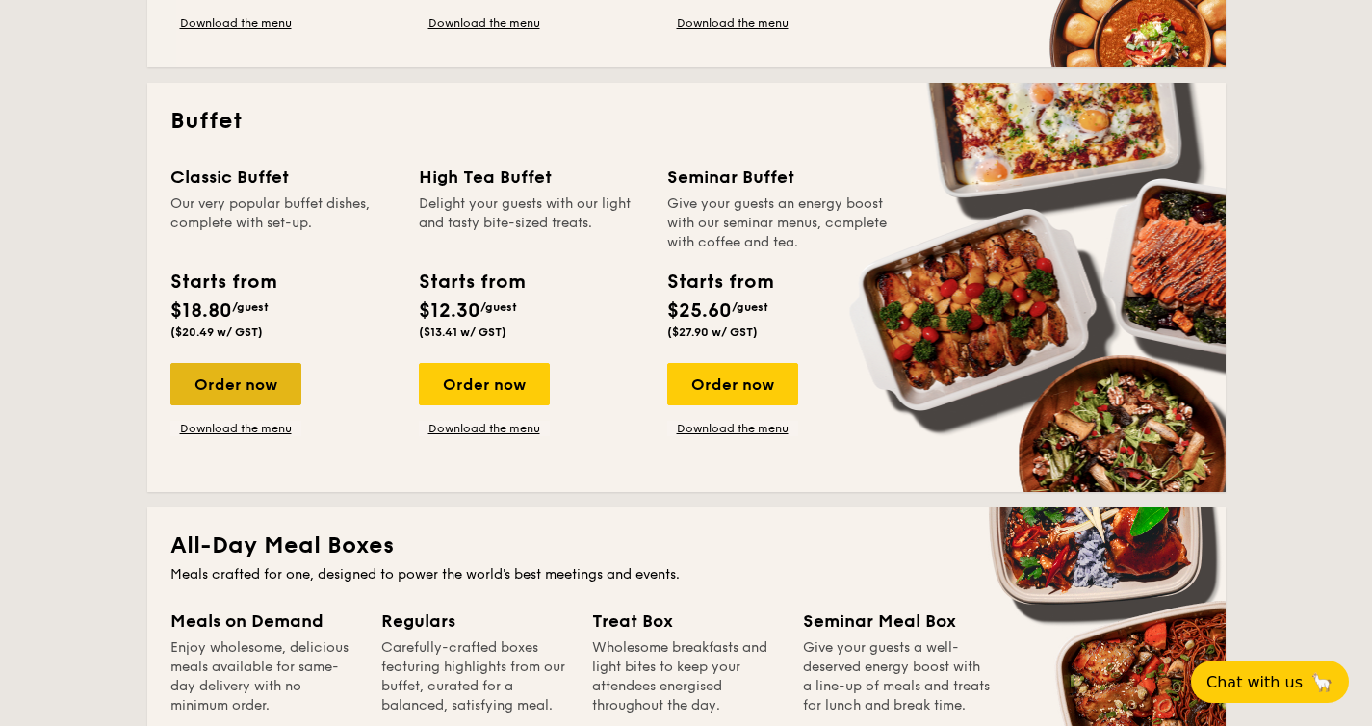
click at [274, 391] on div "Order now" at bounding box center [235, 384] width 131 height 42
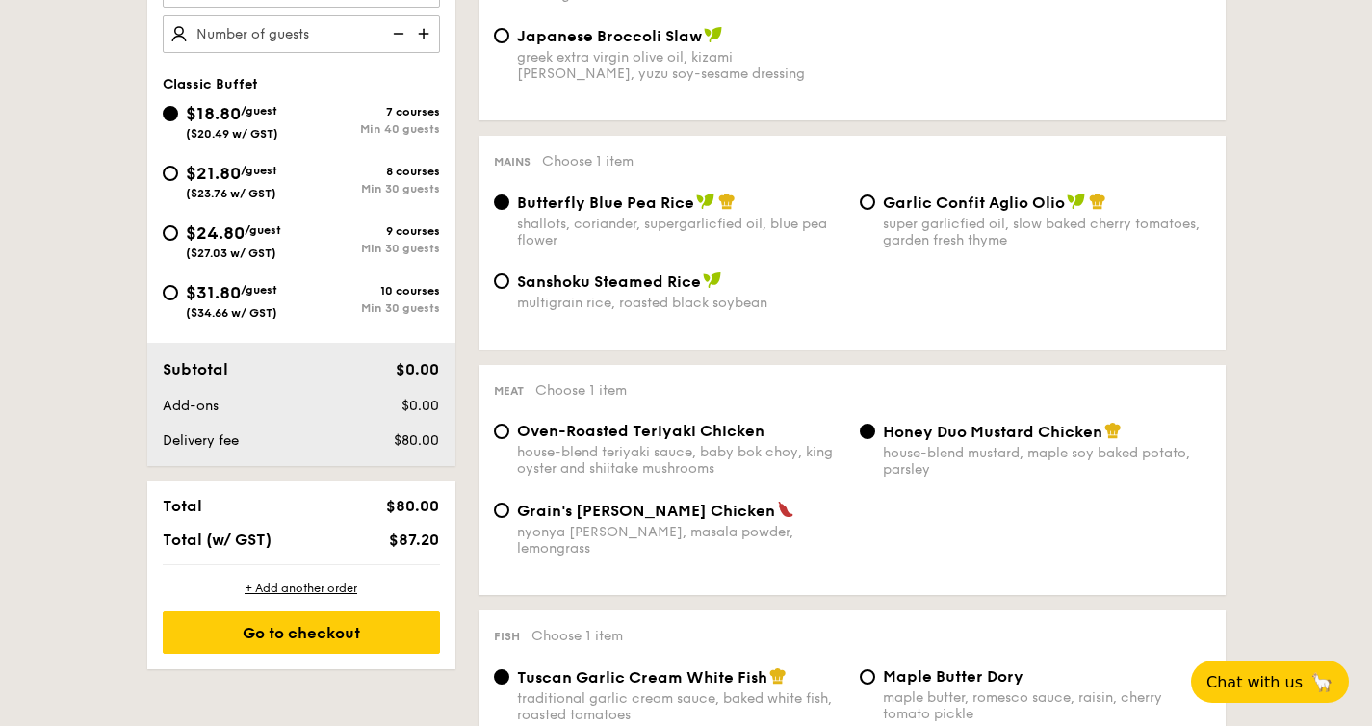
scroll to position [709, 0]
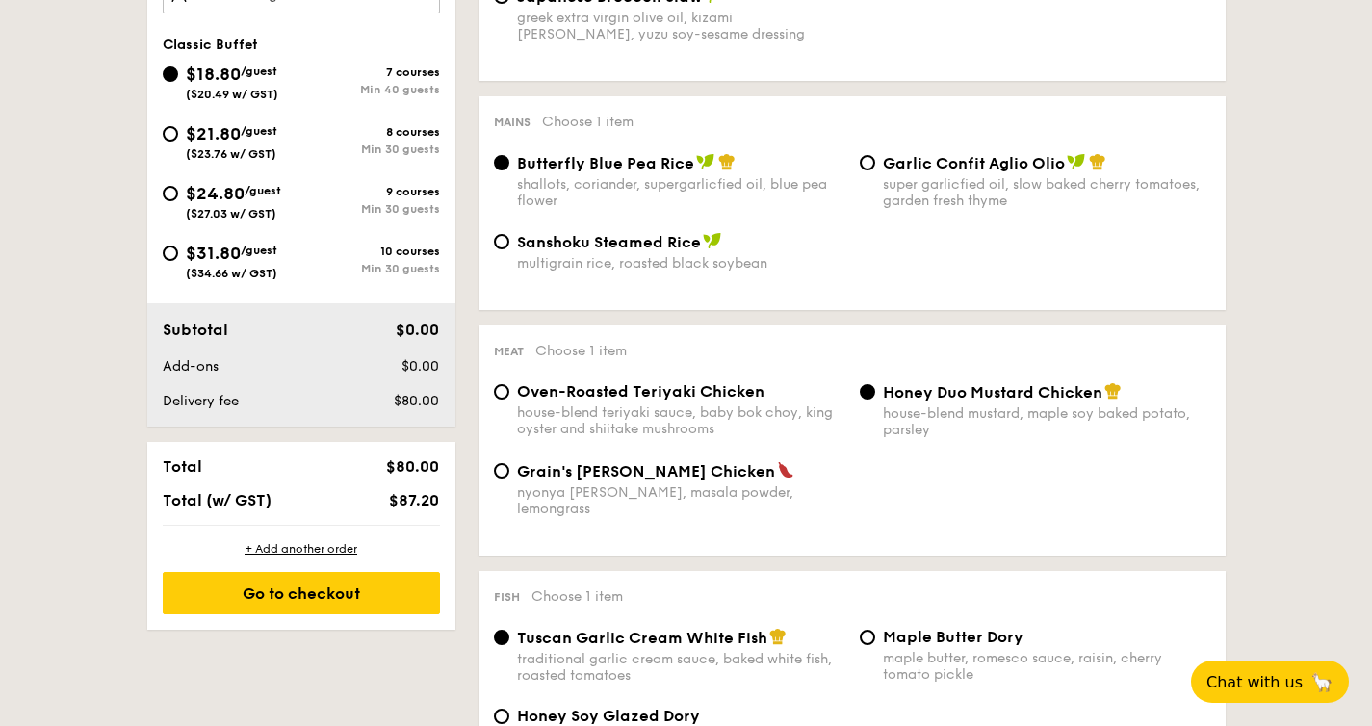
click at [235, 149] on span "($23.76 w/ GST)" at bounding box center [231, 153] width 91 height 13
click at [178, 142] on input "$21.80 /guest ($23.76 w/ GST) 8 courses Min 30 guests" at bounding box center [170, 133] width 15 height 15
radio input "true"
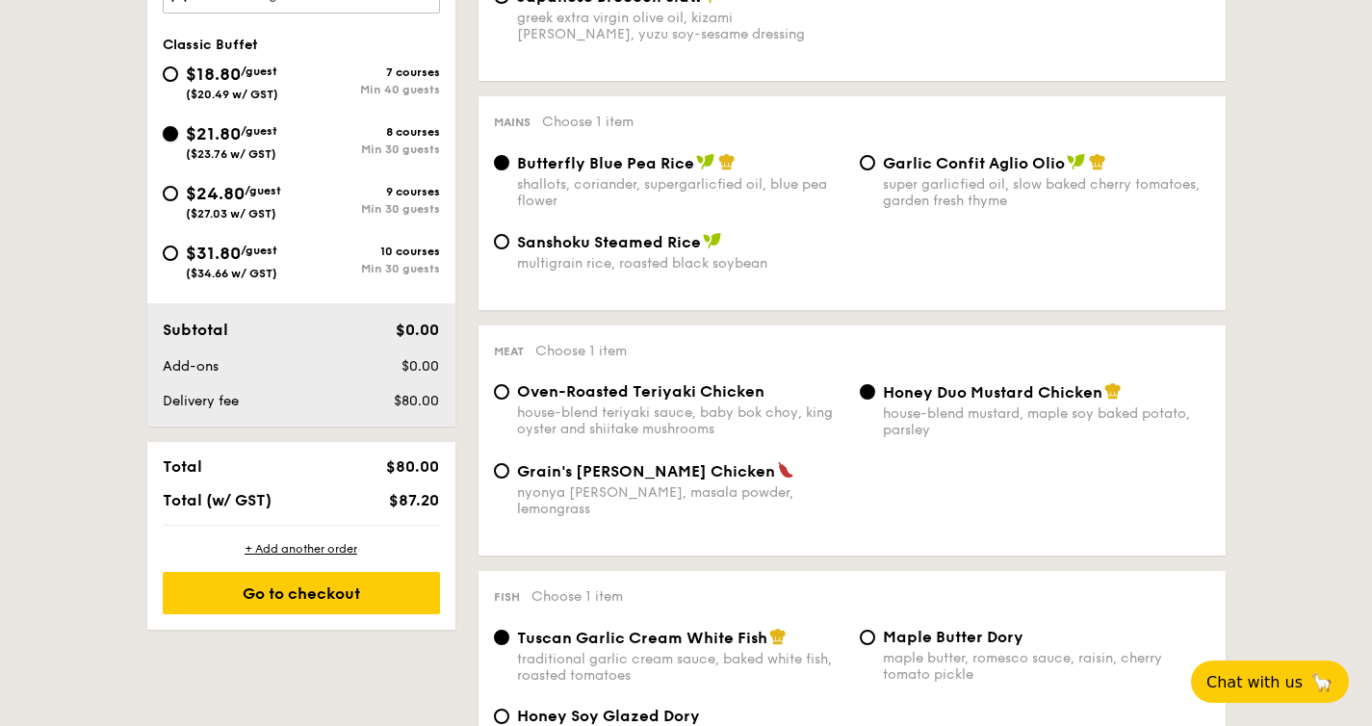
radio input "true"
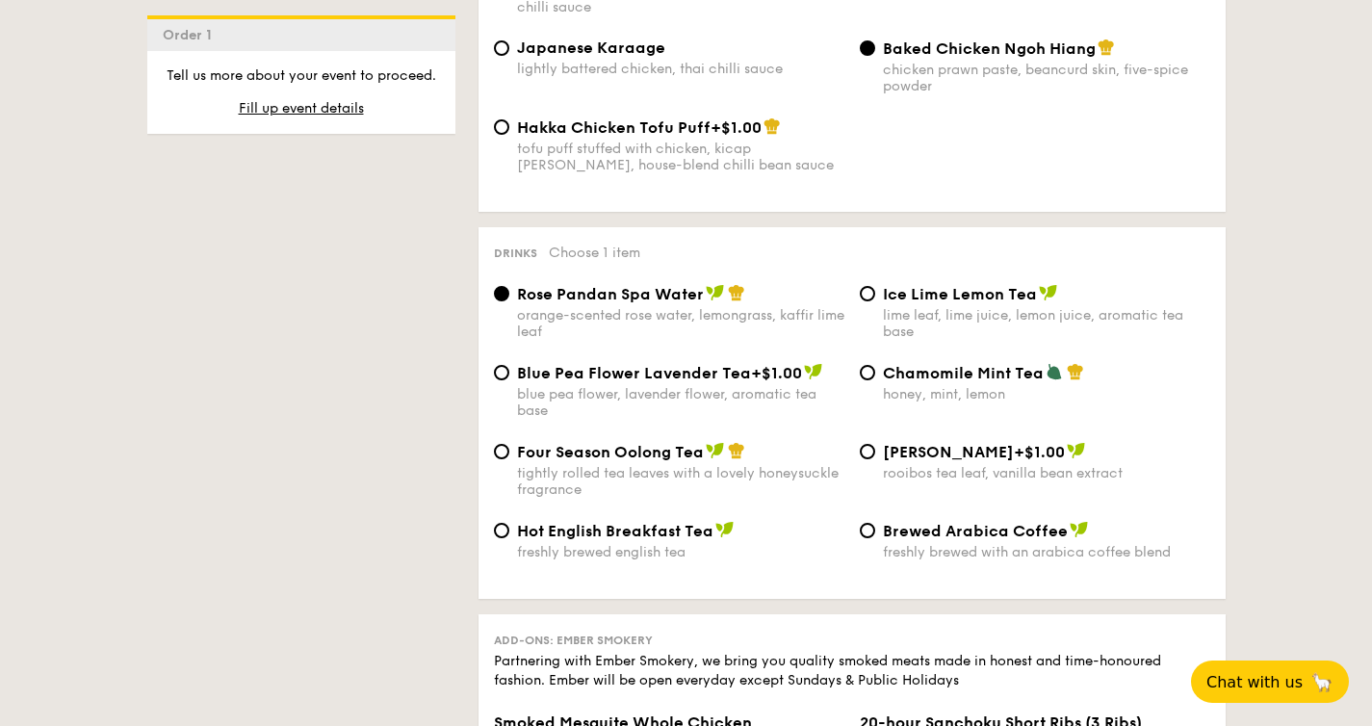
scroll to position [3553, 0]
